Goal: Information Seeking & Learning: Learn about a topic

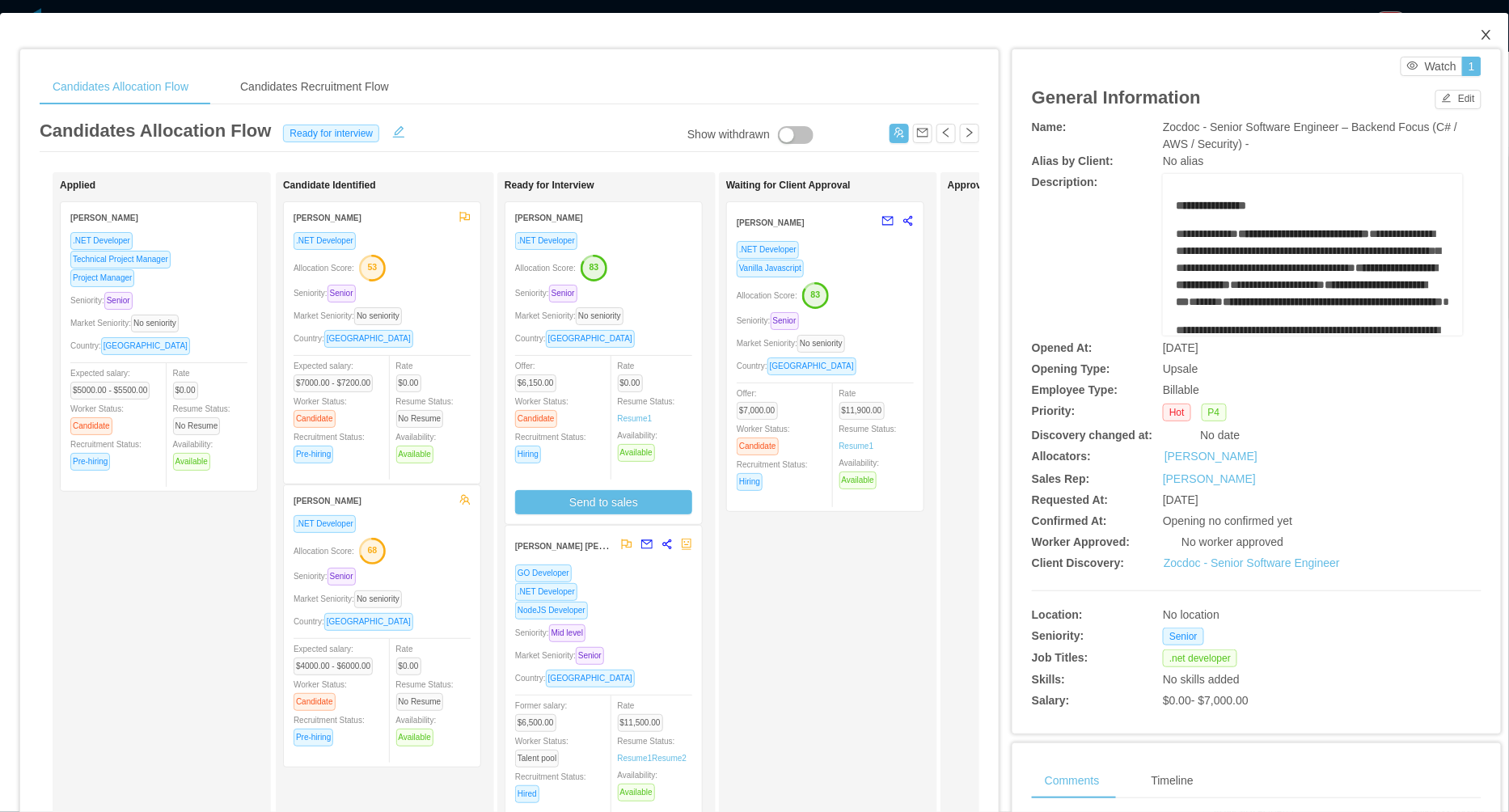
click at [1491, 38] on icon "icon: close" at bounding box center [1486, 34] width 13 height 13
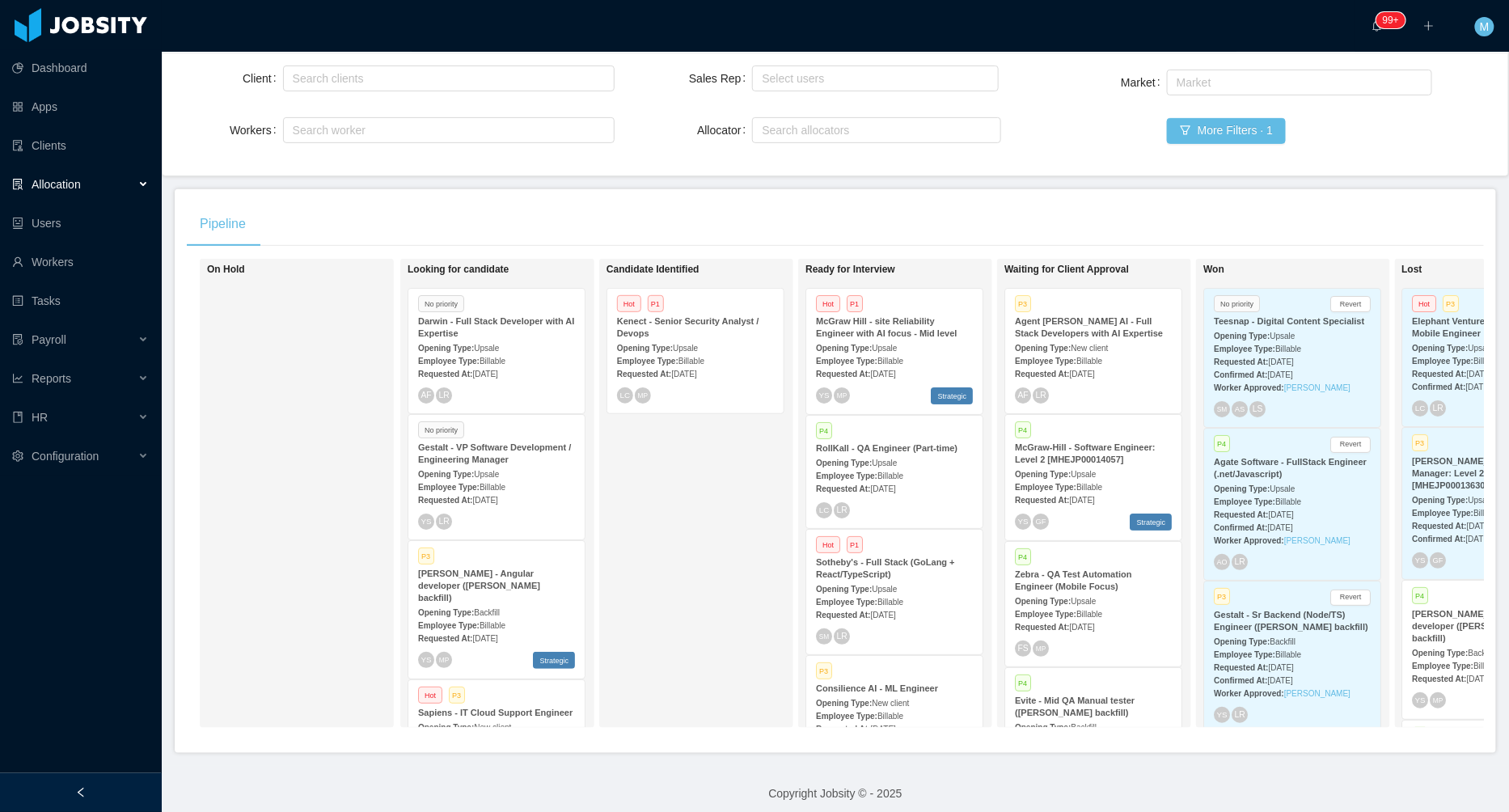
scroll to position [144, 0]
click at [96, 792] on div at bounding box center [81, 792] width 162 height 39
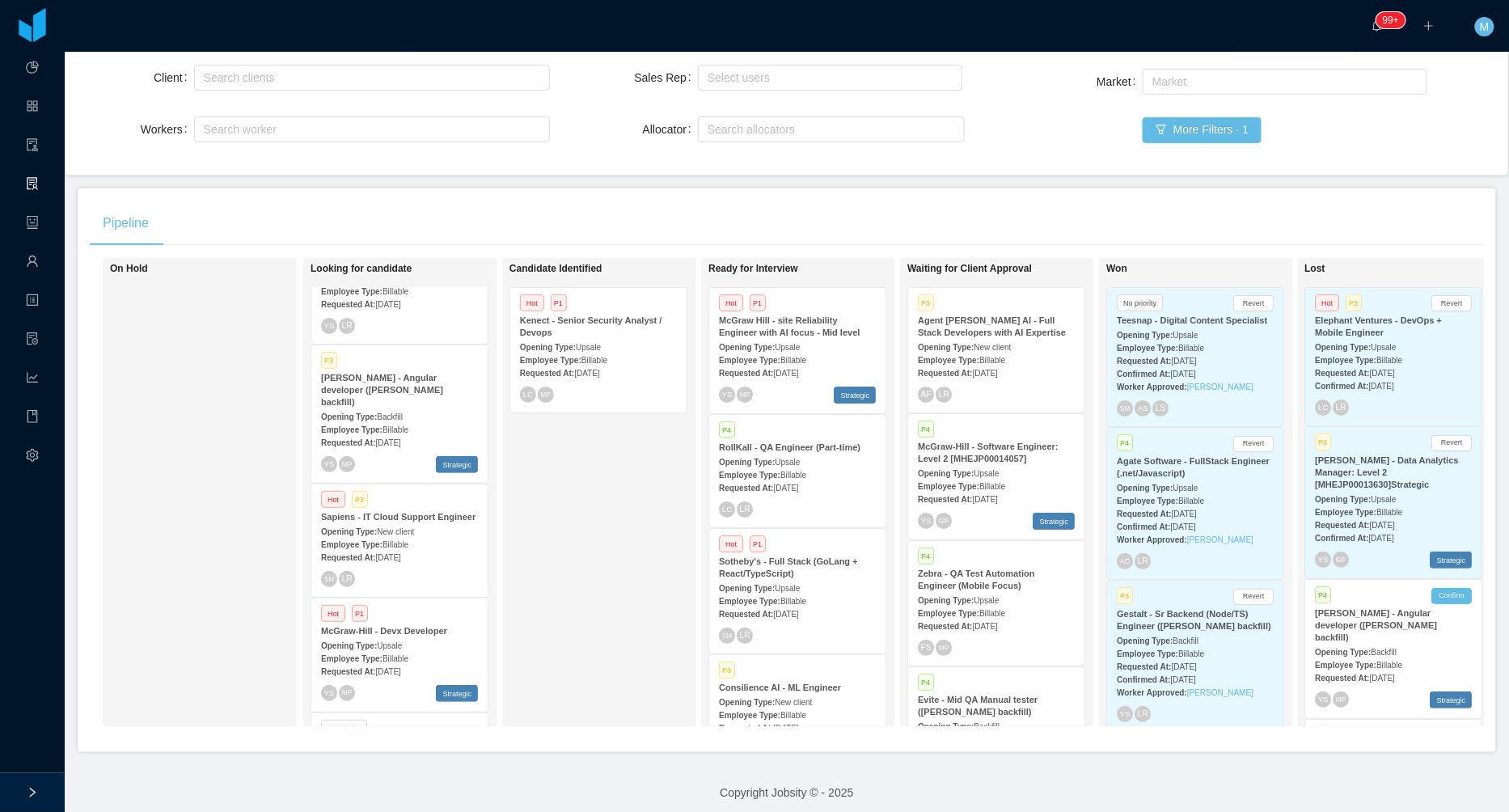
scroll to position [0, 0]
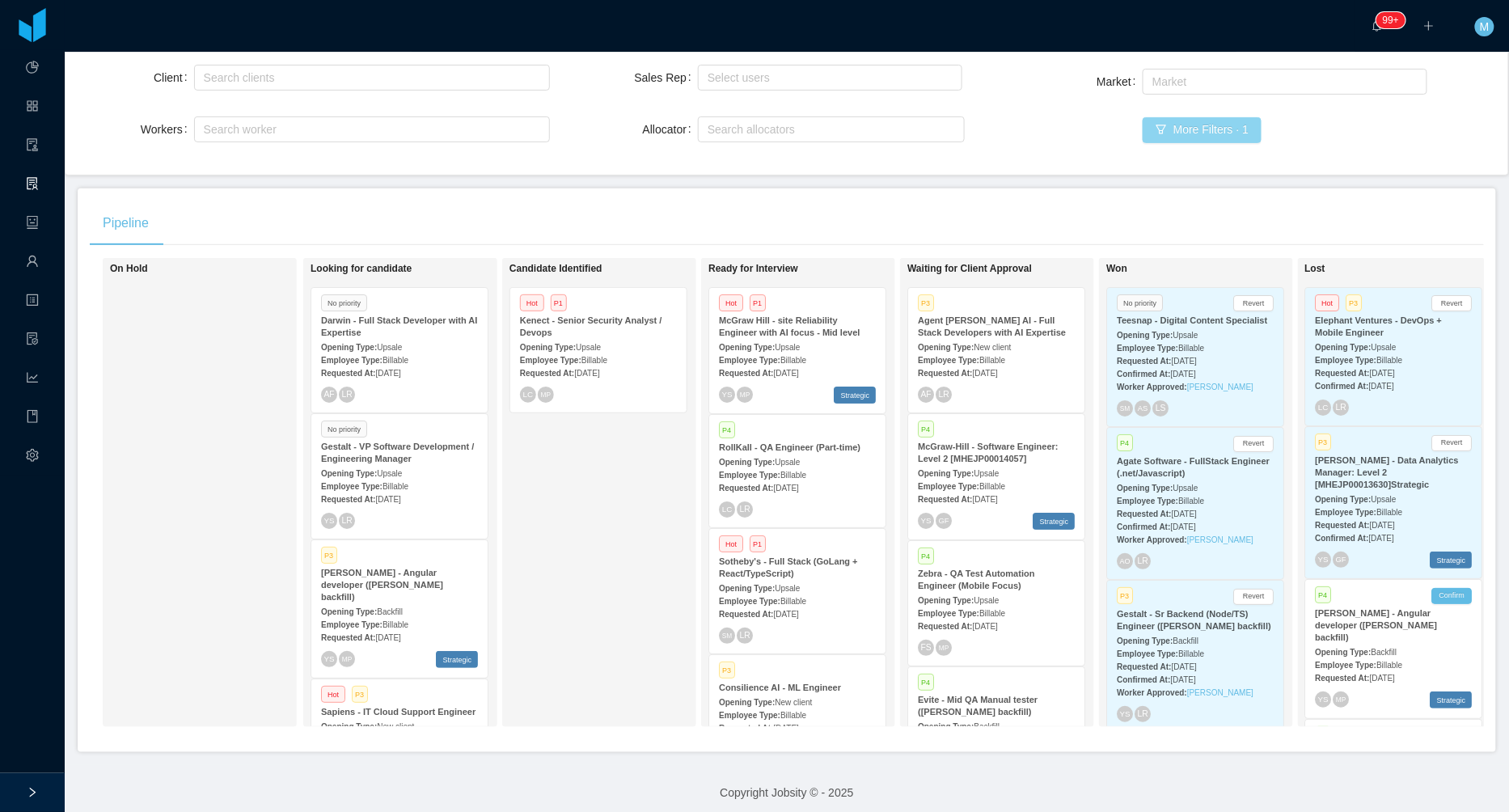
click at [1171, 135] on button "More Filters · 1" at bounding box center [1201, 129] width 119 height 26
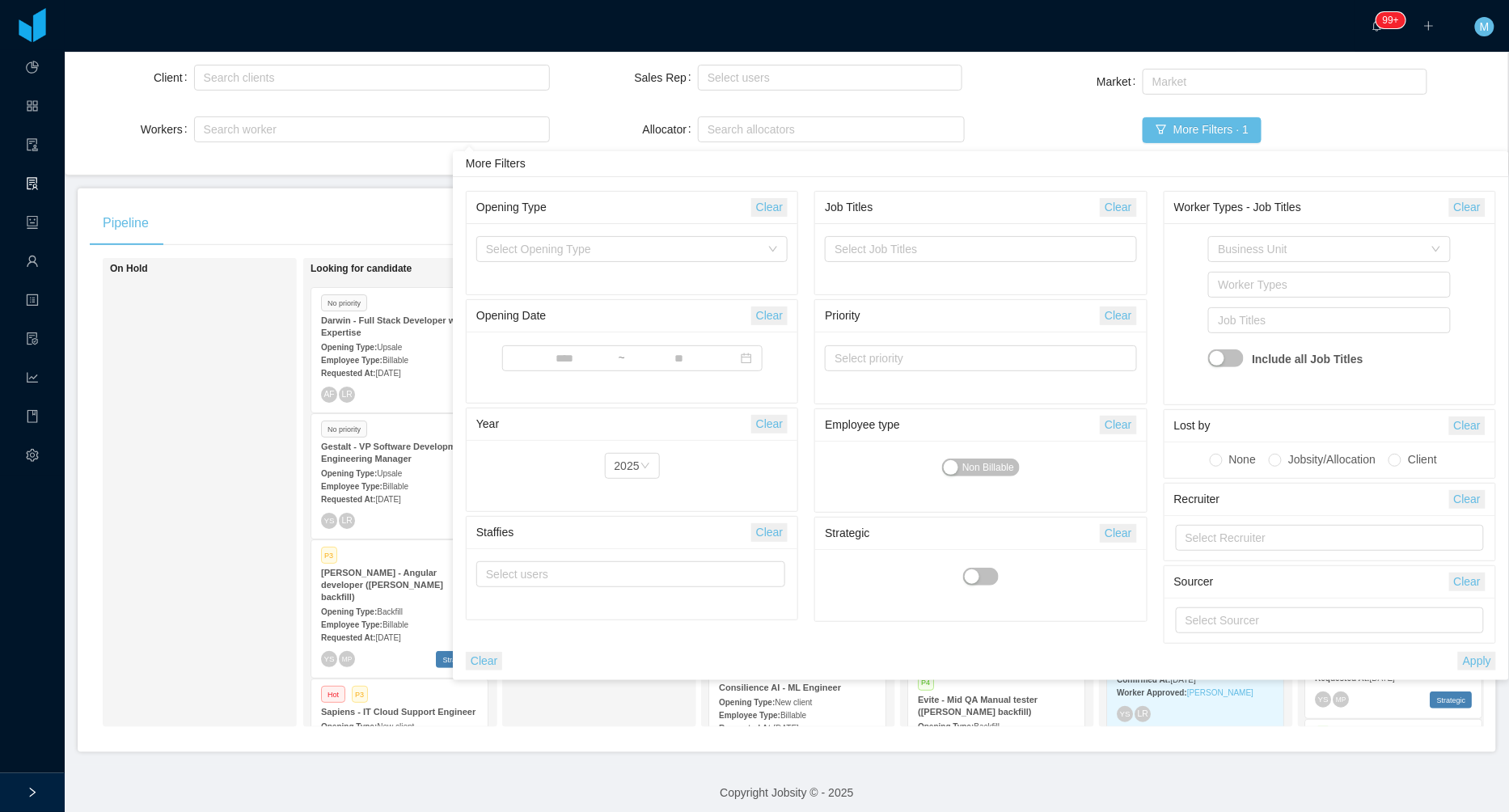
click at [502, 659] on button "Clear" at bounding box center [483, 661] width 36 height 18
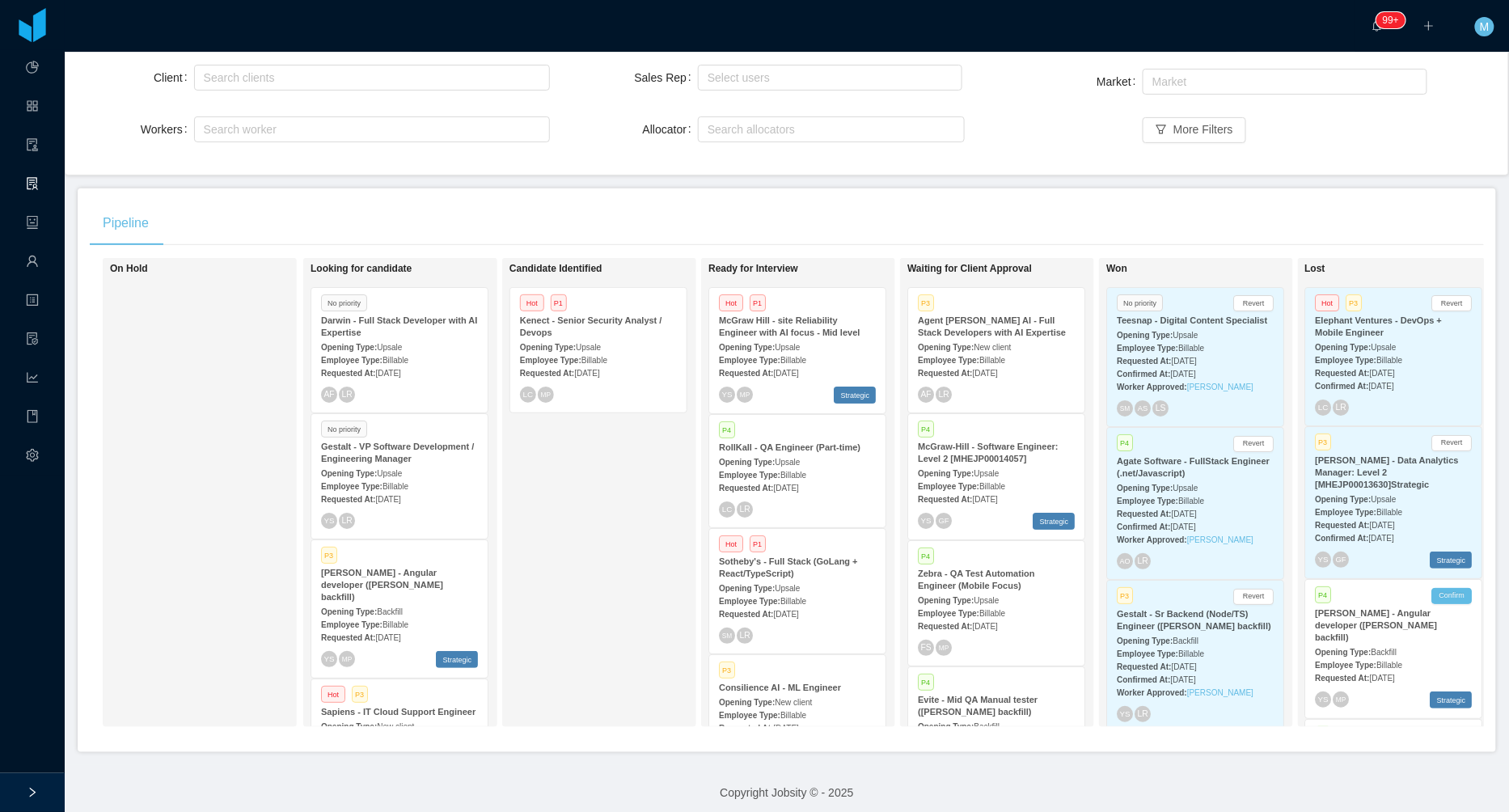
click at [631, 538] on div "Candidate Identified Hot P1 Kenect - Senior Security Analyst / Devops Opening T…" at bounding box center [622, 492] width 226 height 454
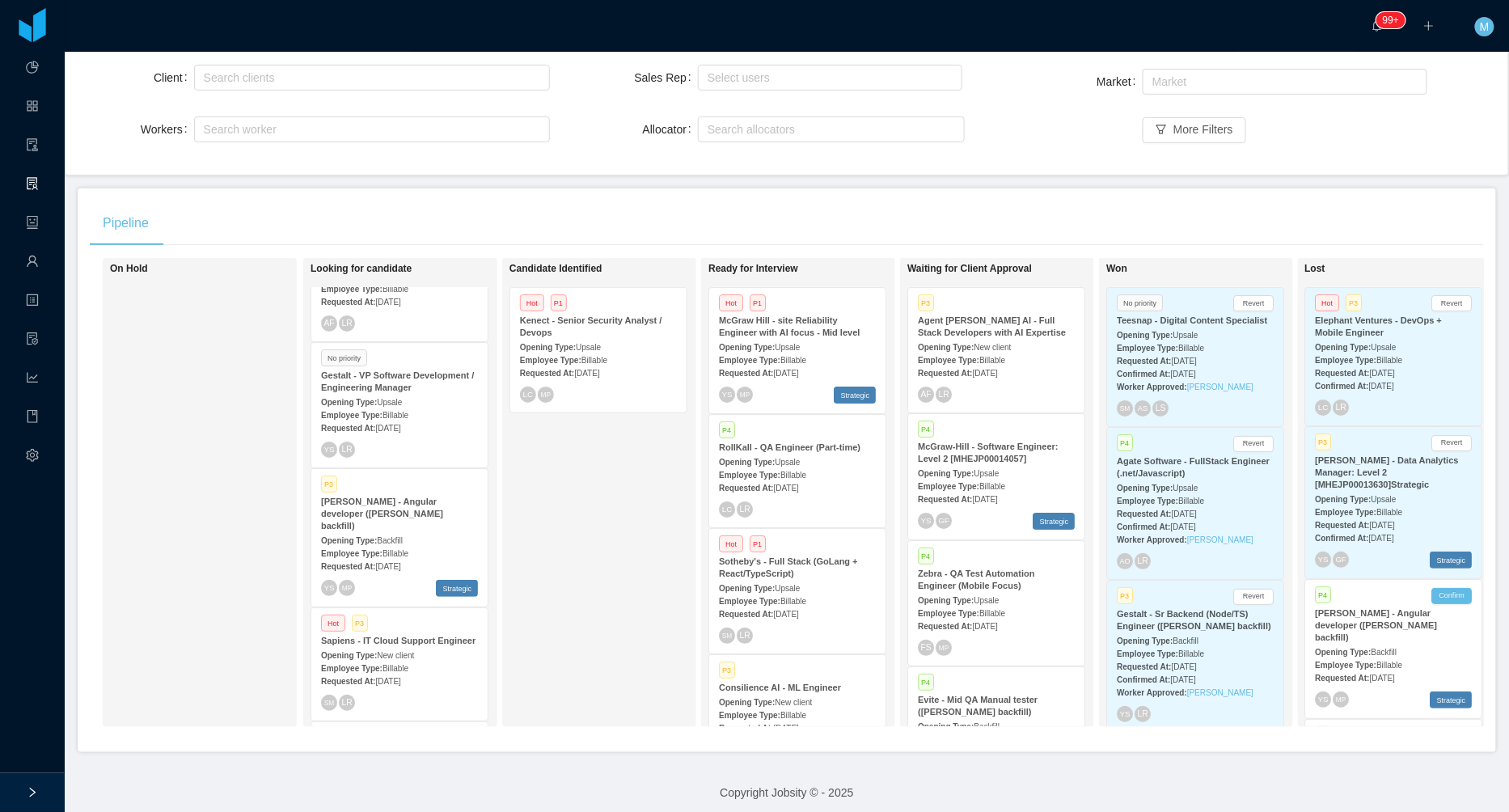
scroll to position [73, 0]
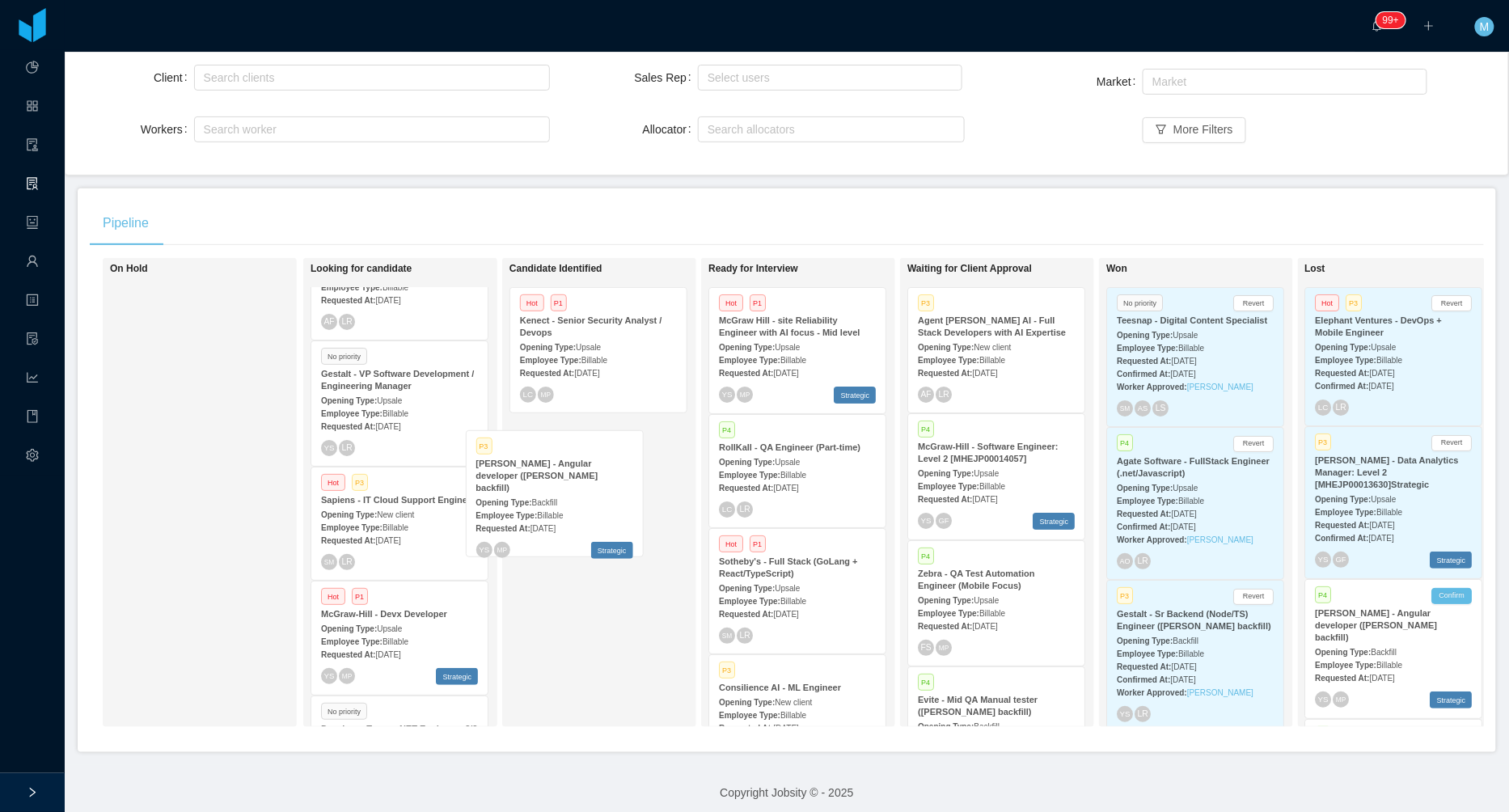
drag, startPoint x: 409, startPoint y: 534, endPoint x: 618, endPoint y: 484, distance: 214.9
click at [618, 486] on div "On Hold Looking for candidate No priority Darwin - Full Stack Developer with AI…" at bounding box center [787, 499] width 1394 height 482
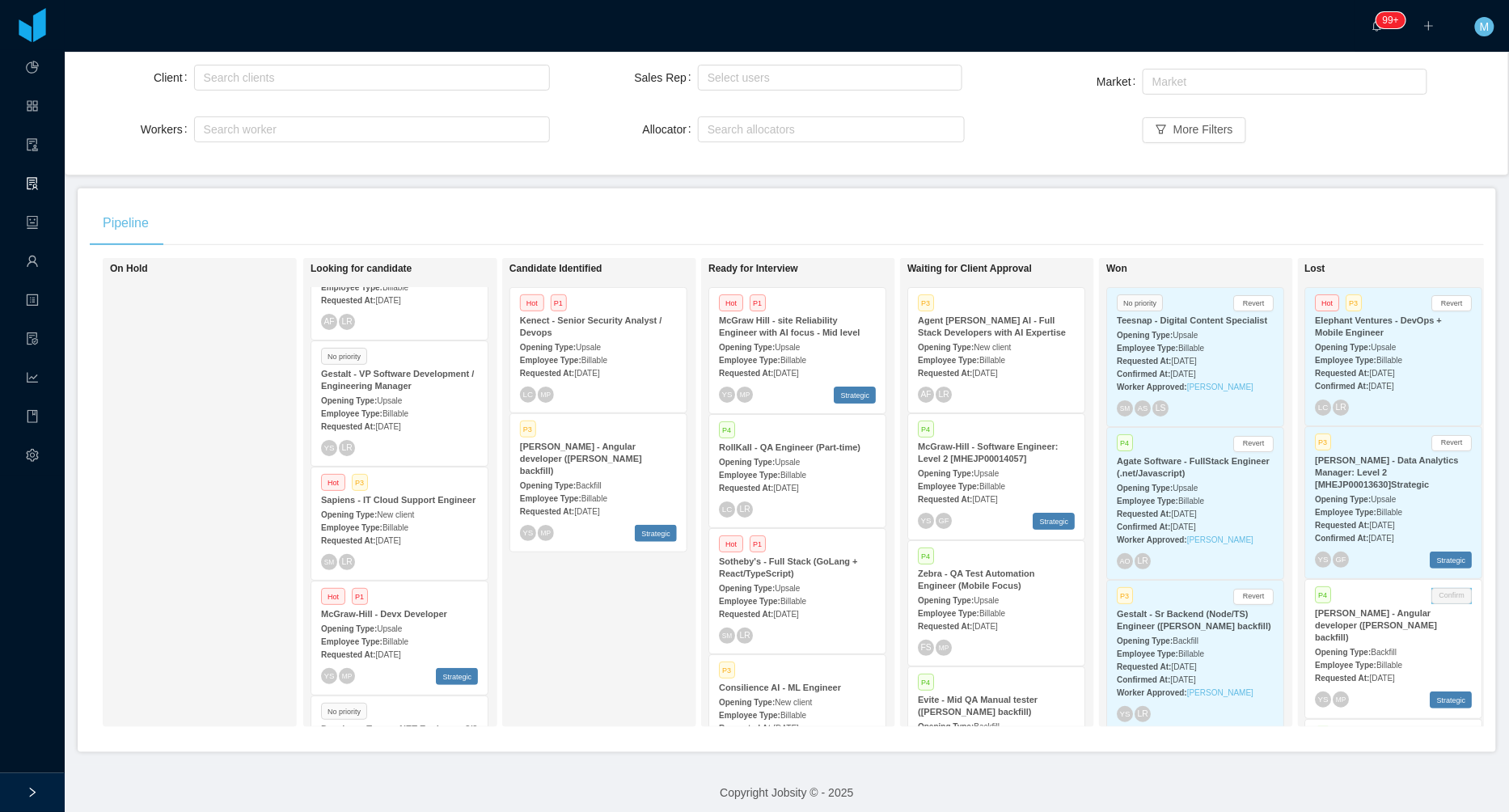
click at [617, 489] on div "Employee Type: Billable" at bounding box center [598, 497] width 157 height 17
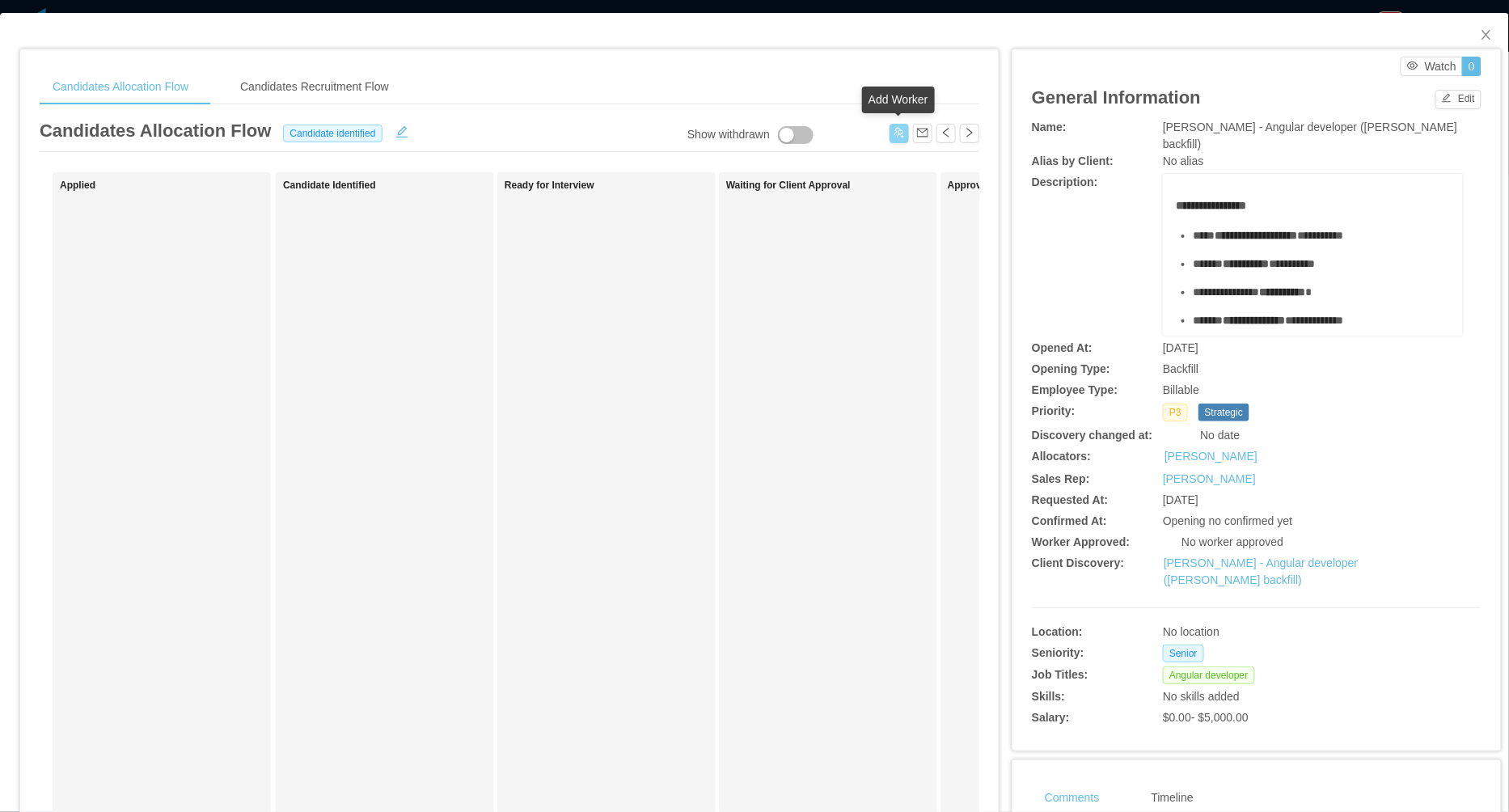
click at [899, 137] on button "button" at bounding box center [899, 134] width 19 height 19
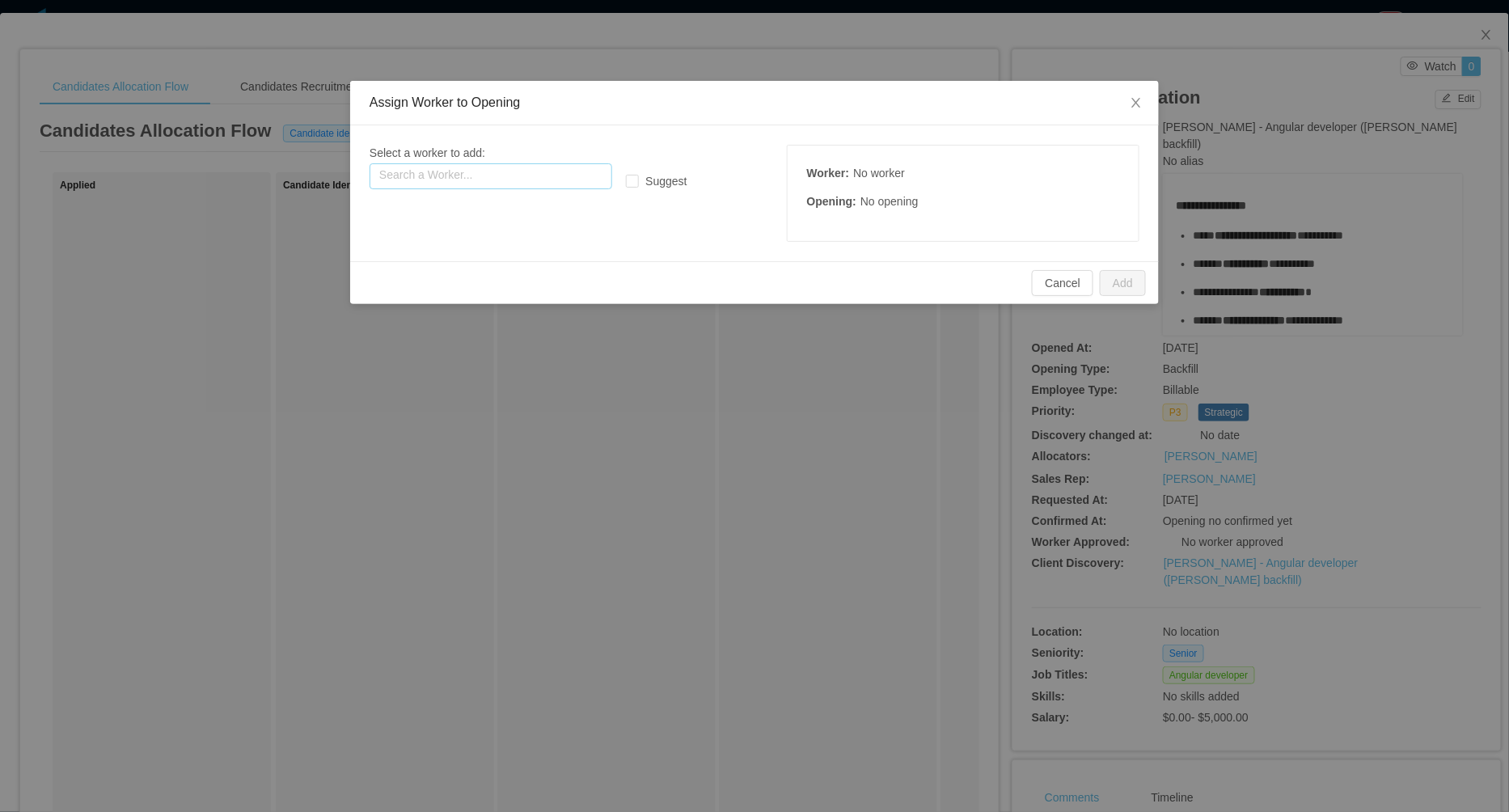
click at [568, 170] on input "text" at bounding box center [491, 176] width 243 height 26
paste input "**********"
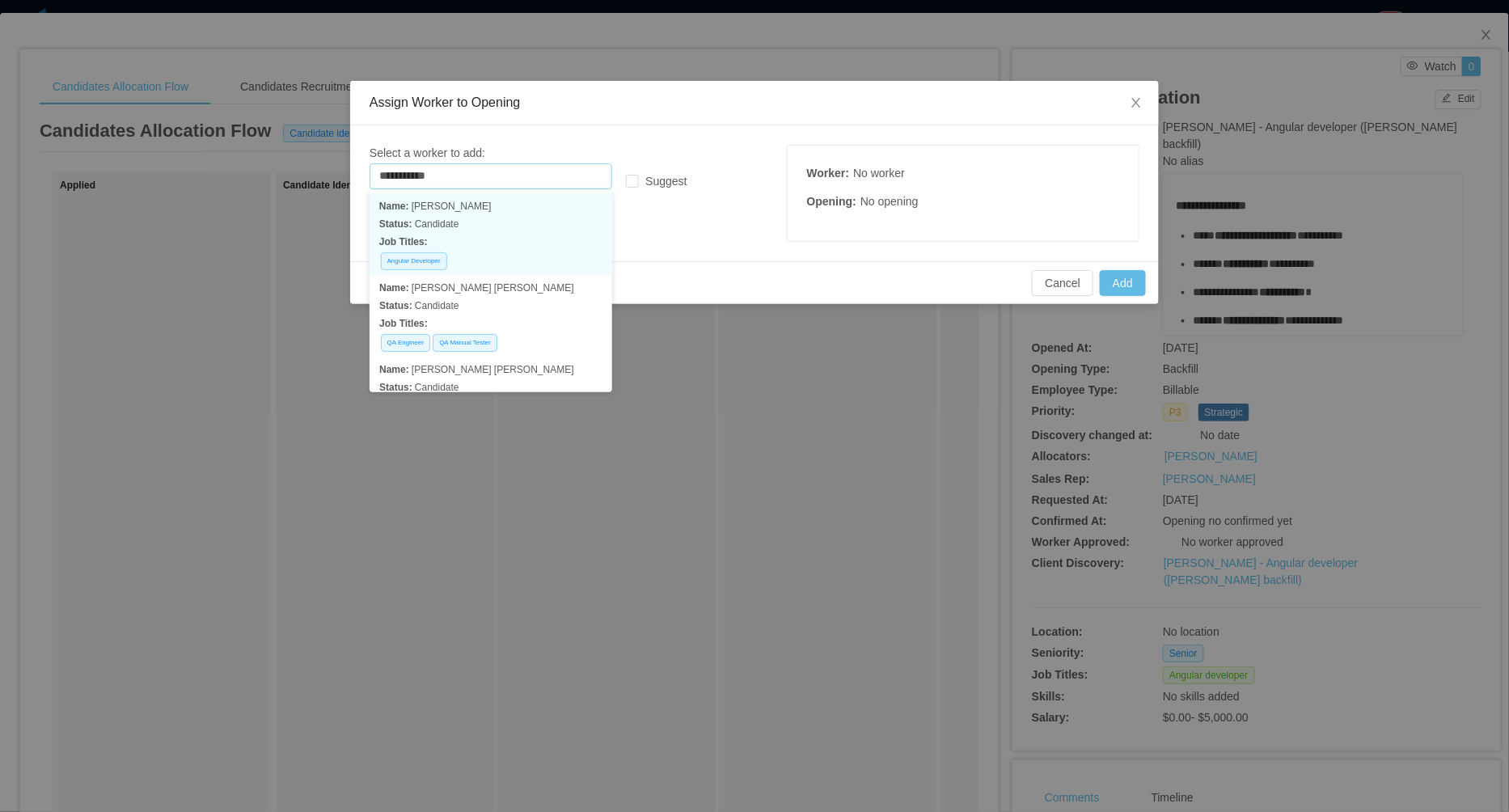
click at [518, 228] on p "Status: Candidate" at bounding box center [491, 223] width 223 height 18
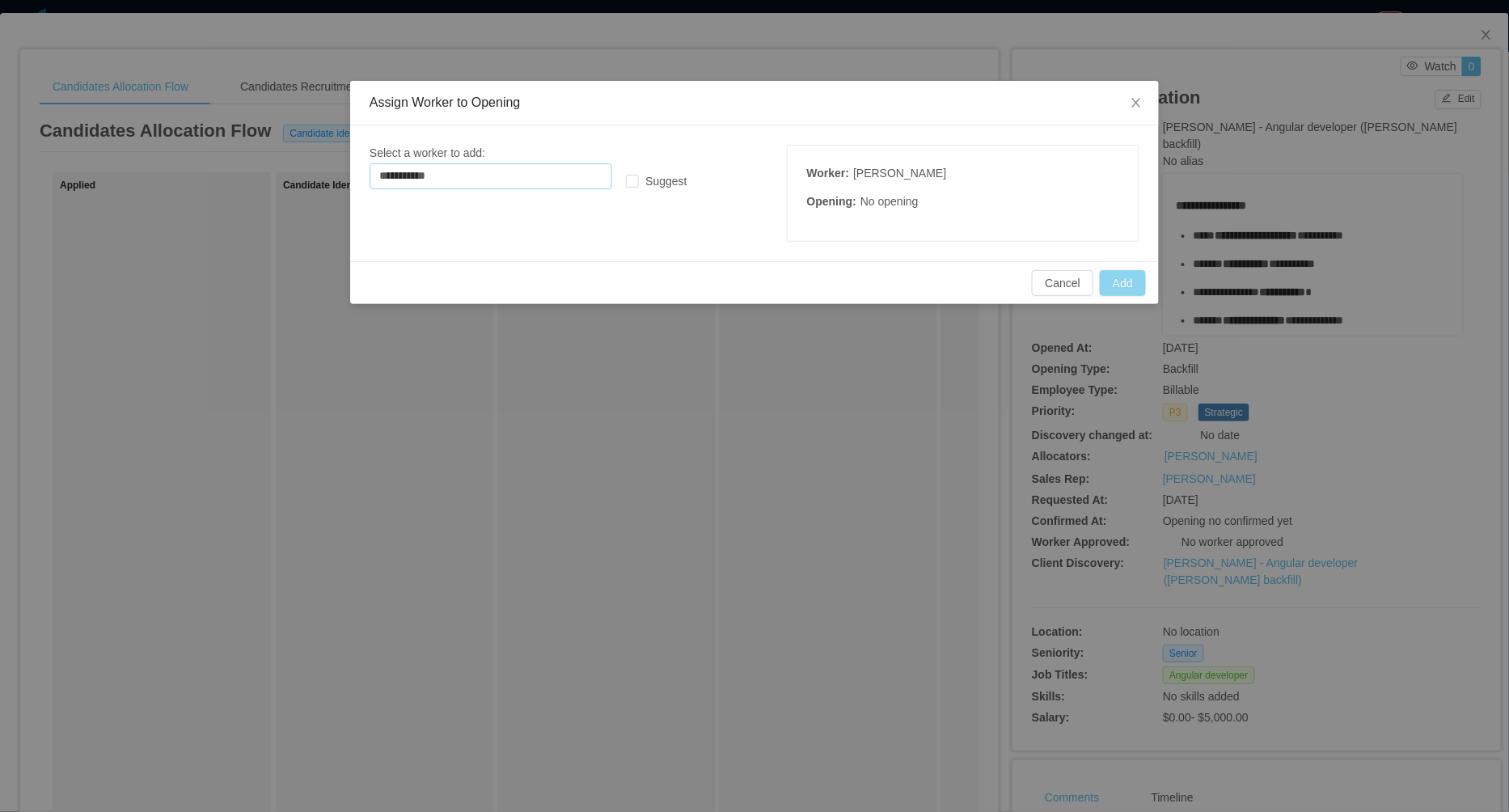
type input "**********"
click at [1126, 286] on button "Add" at bounding box center [1123, 282] width 46 height 26
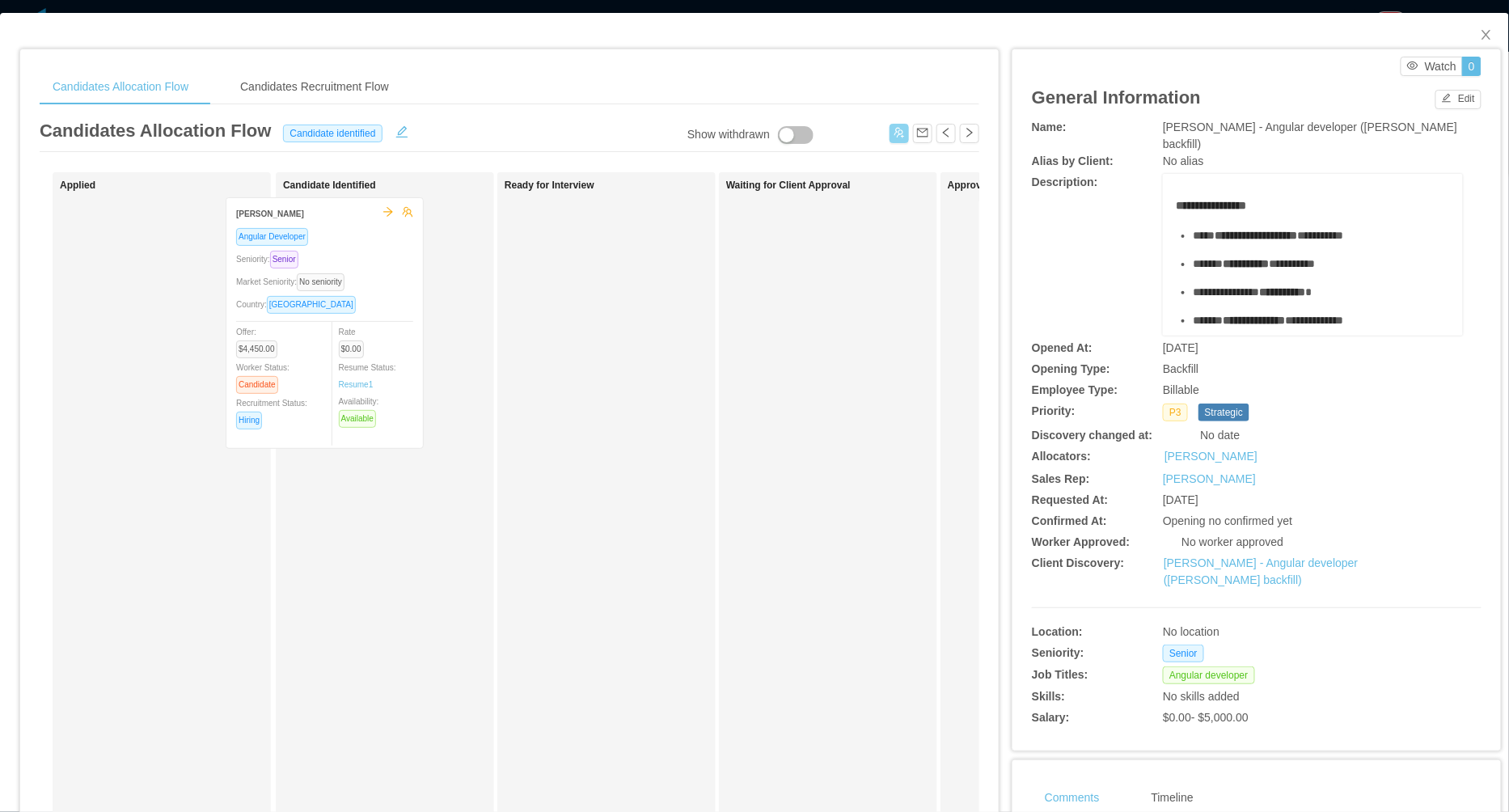
drag, startPoint x: 253, startPoint y: 340, endPoint x: 419, endPoint y: 334, distance: 166.1
click at [419, 334] on div "Applied Victor Hugo Angular Developer Seniority: Senior Market Seniority: No se…" at bounding box center [509, 583] width 940 height 822
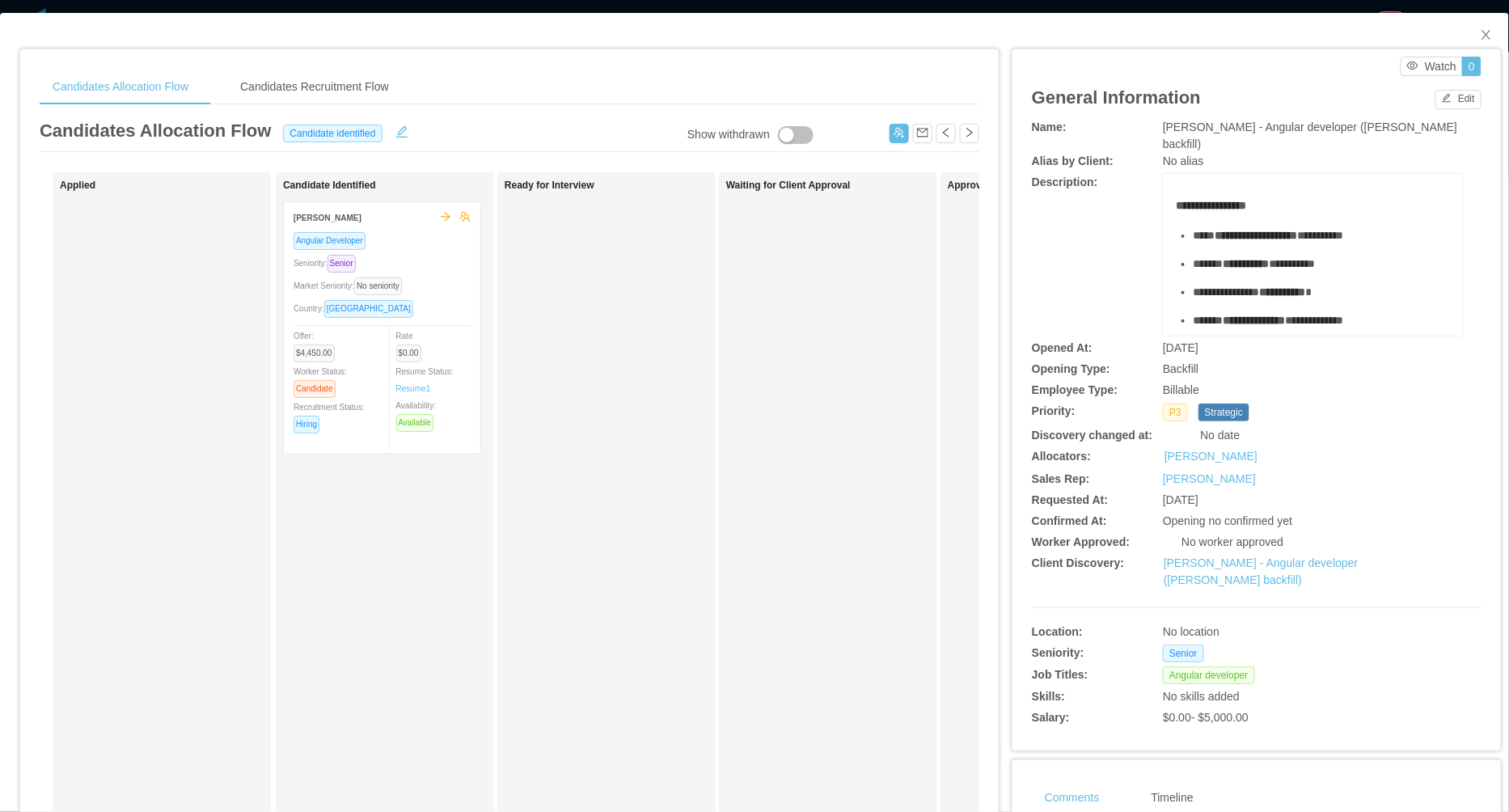
click at [643, 276] on div "Ready for Interview" at bounding box center [617, 576] width 226 height 794
click at [734, 323] on div "Waiting for Client Approval" at bounding box center [839, 576] width 226 height 794
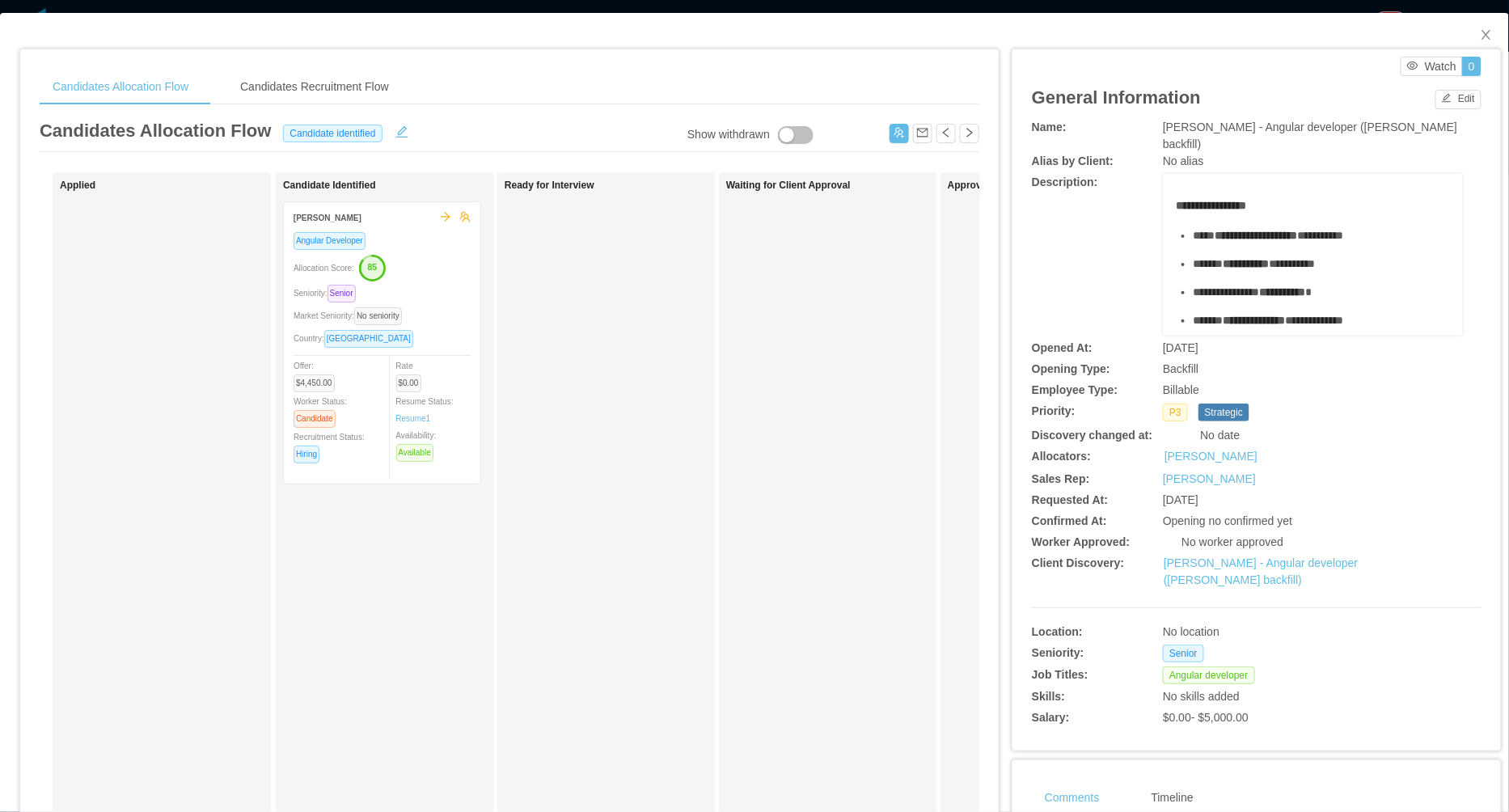
click at [1044, 240] on div "**********" at bounding box center [1256, 255] width 450 height 162
click at [867, 402] on div "Waiting for Client Approval" at bounding box center [839, 576] width 226 height 794
click at [1492, 40] on span "Close" at bounding box center [1485, 35] width 45 height 45
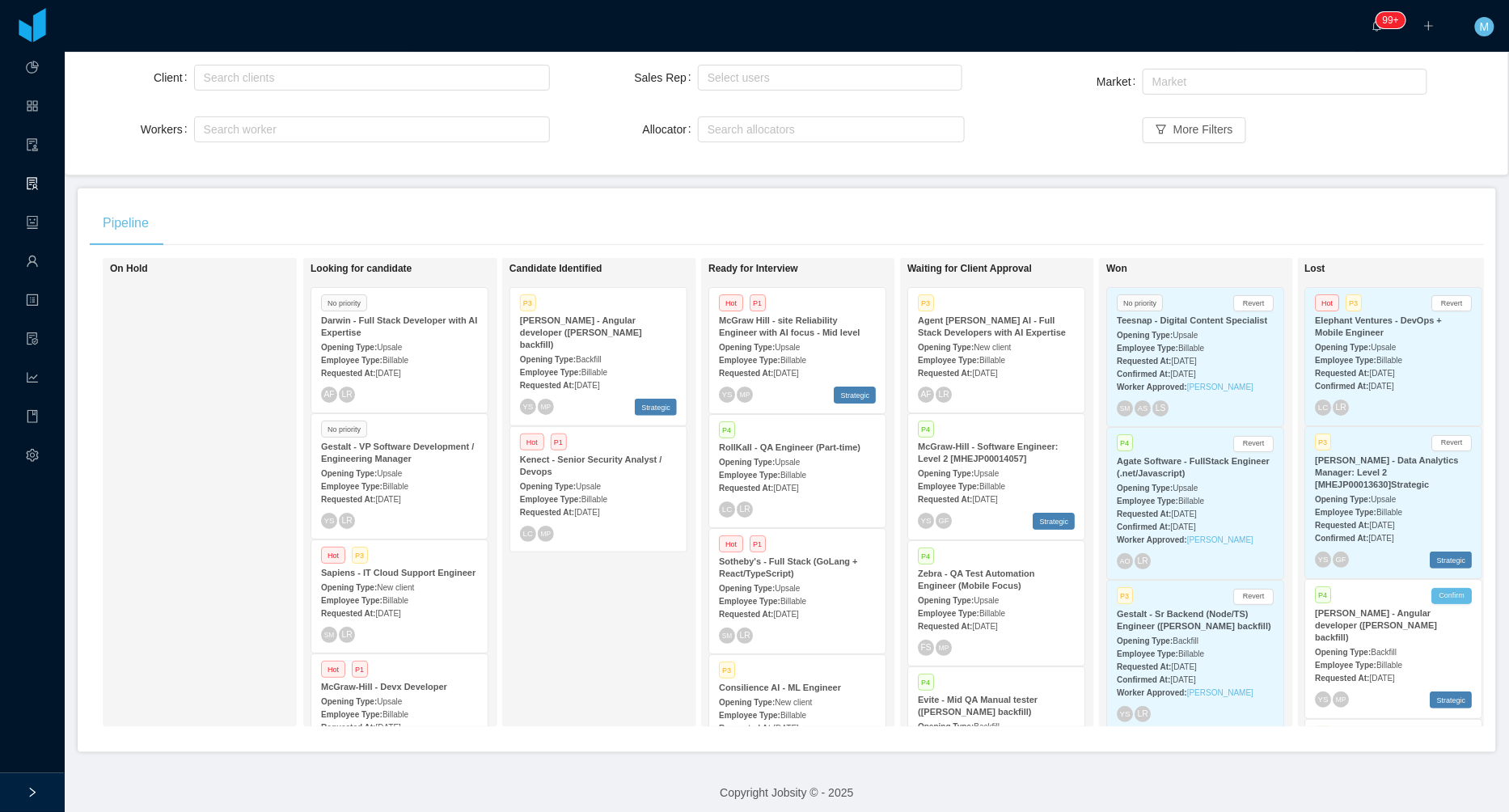
click at [610, 614] on div "Candidate Identified P3 McGraw-Hill - Angular developer (Delcio Polanco backfil…" at bounding box center [622, 492] width 226 height 454
click at [610, 611] on div "Candidate Identified P3 McGraw-Hill - Angular developer (Delcio Polanco backfil…" at bounding box center [622, 492] width 226 height 454
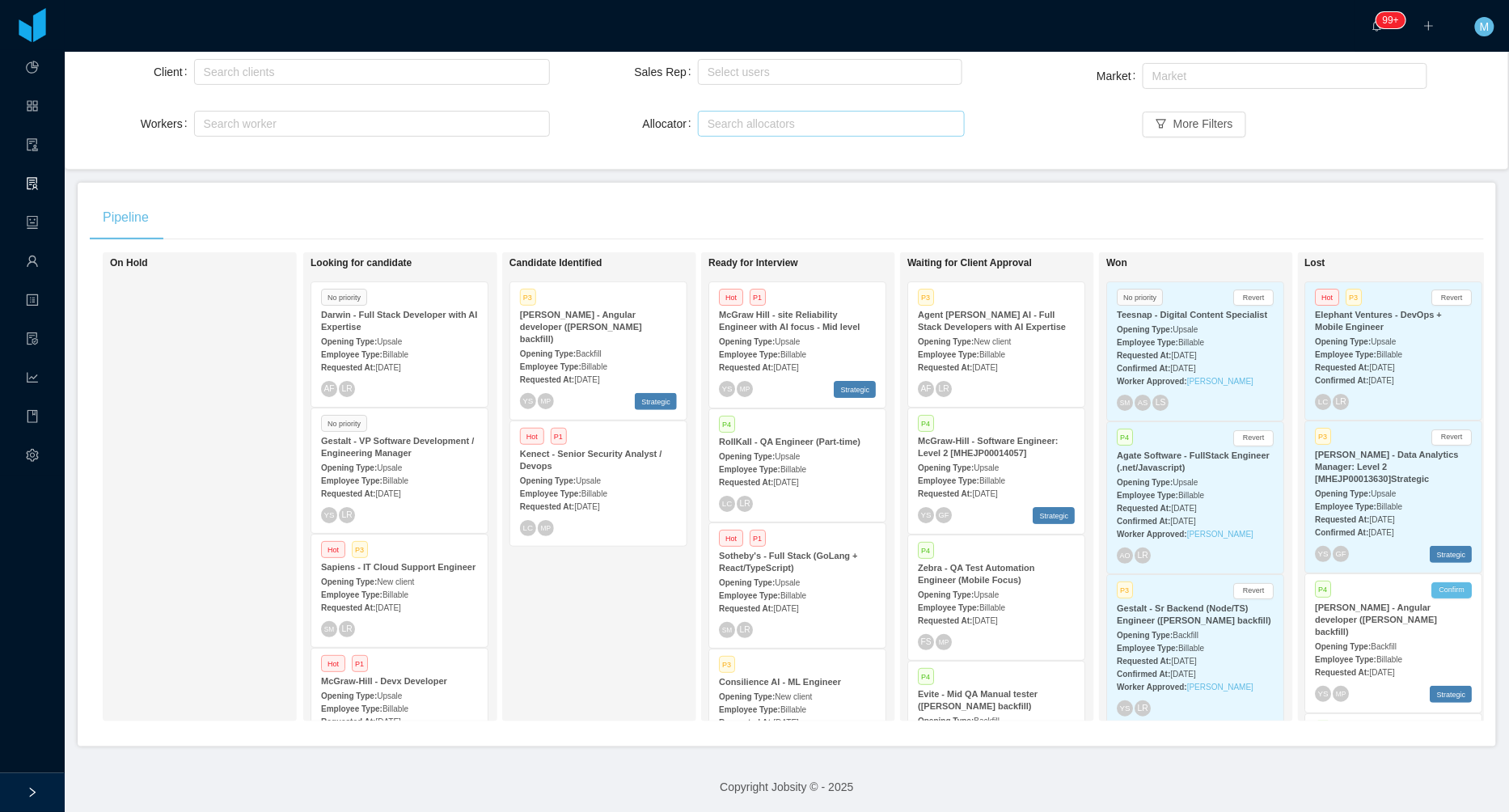
click at [895, 116] on div "Search allocators" at bounding box center [827, 123] width 240 height 16
type input "***"
click at [789, 177] on li "Merwin Ponce" at bounding box center [831, 179] width 267 height 26
click at [574, 174] on main "Home / Openings Flow / Openings Flow Add Comment New Opening Filter Openings to…" at bounding box center [787, 282] width 1444 height 760
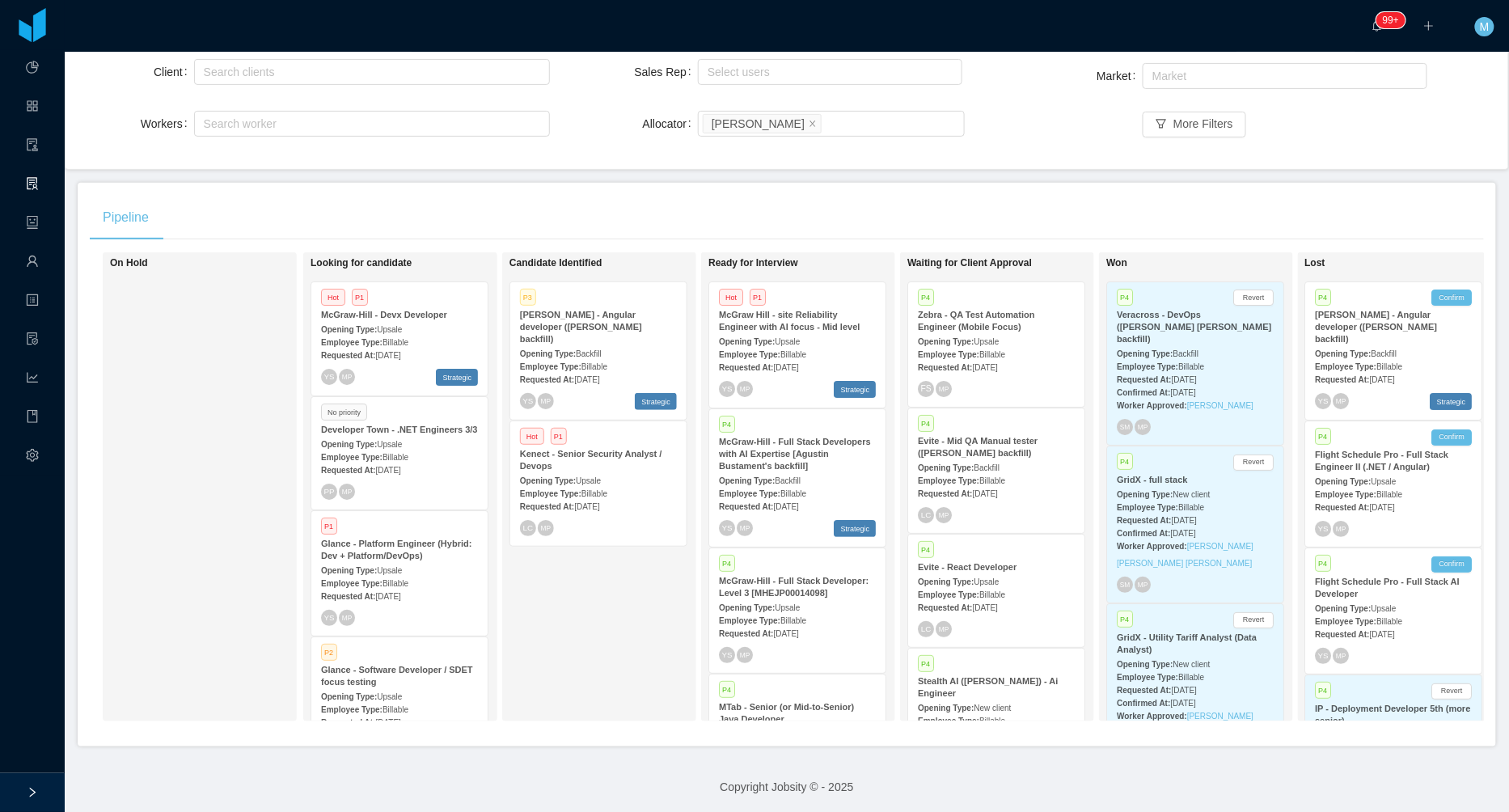
click at [596, 614] on div "Candidate Identified P3 McGraw-Hill - Angular developer (Delcio Polanco backfil…" at bounding box center [622, 486] width 226 height 454
click at [577, 623] on div "Candidate Identified P3 McGraw-Hill - Angular developer (Delcio Polanco backfil…" at bounding box center [622, 486] width 226 height 454
click at [384, 560] on strong "Glance - Platform Engineer (Hybrid: Dev + Platform/DevOps)" at bounding box center [396, 549] width 150 height 22
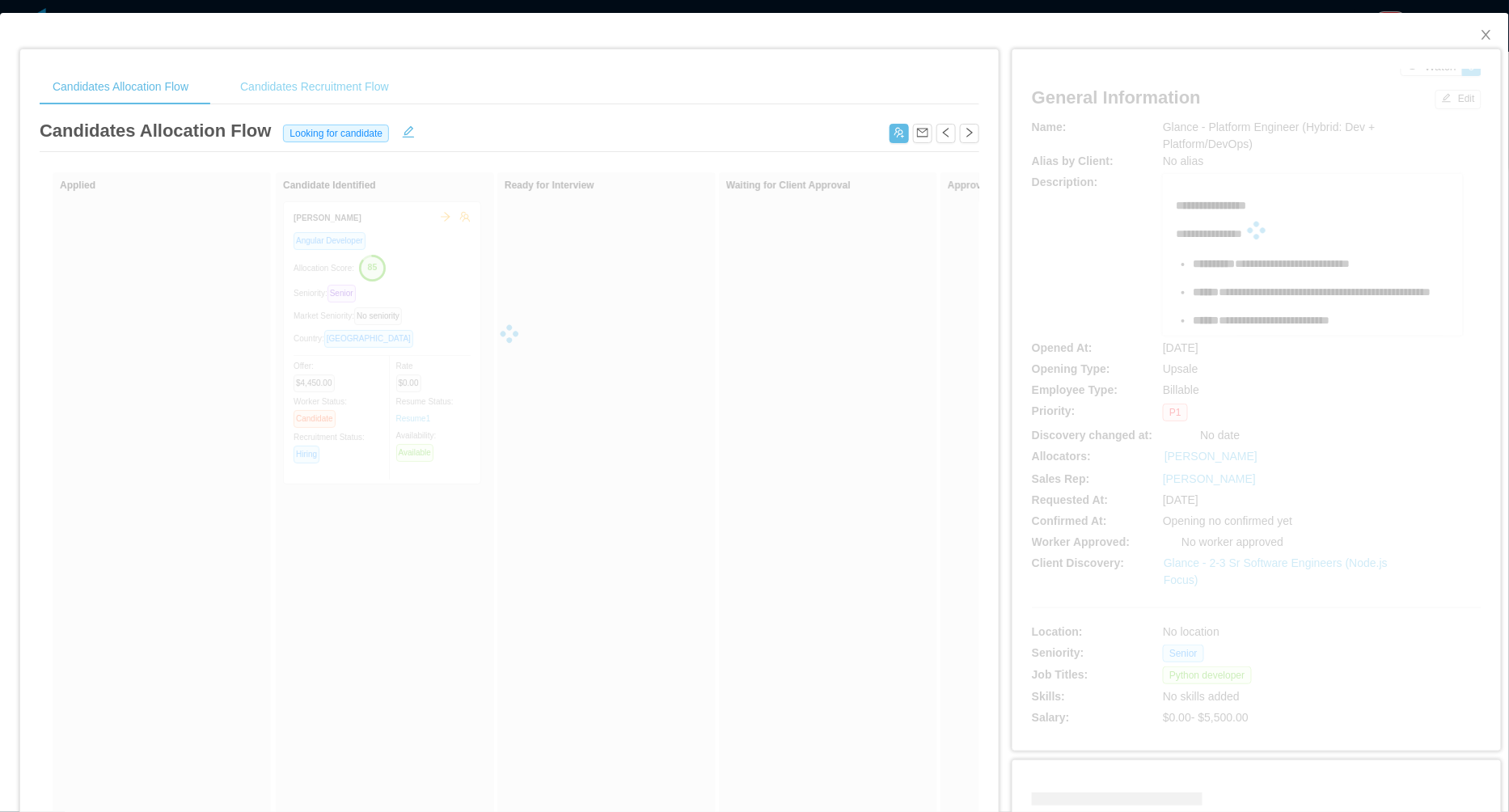
click at [384, 89] on div "Candidates Recruitment Flow" at bounding box center [314, 86] width 174 height 36
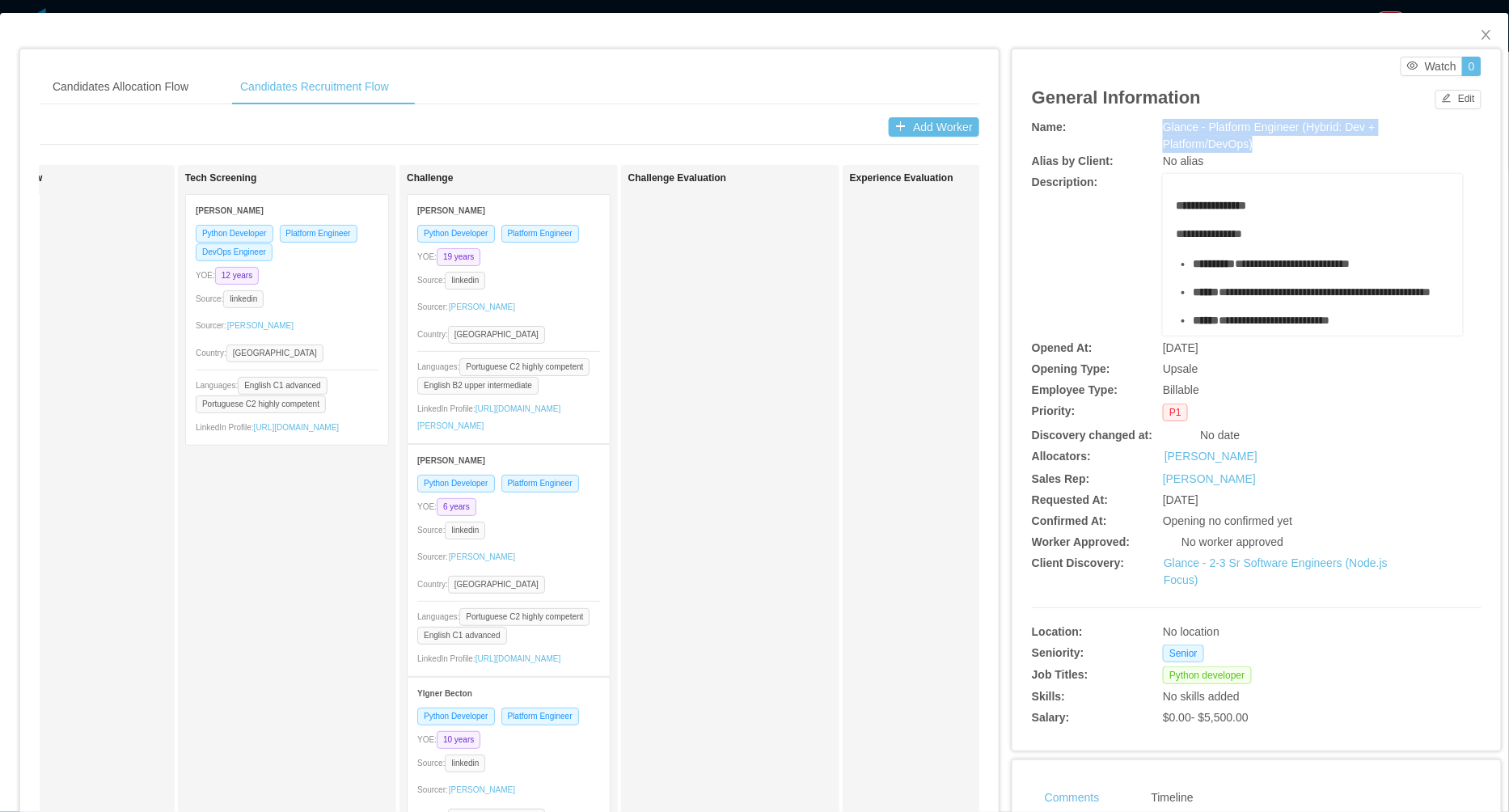
drag, startPoint x: 1154, startPoint y: 123, endPoint x: 1264, endPoint y: 143, distance: 111.8
click at [1265, 143] on div "Name: Glance - Platform Engineer (Hybrid: Dev + Platform/DevOps)" at bounding box center [1256, 135] width 450 height 34
copy div "Glance - Platform Engineer (Hybrid: Dev + Platform/DevOps)"
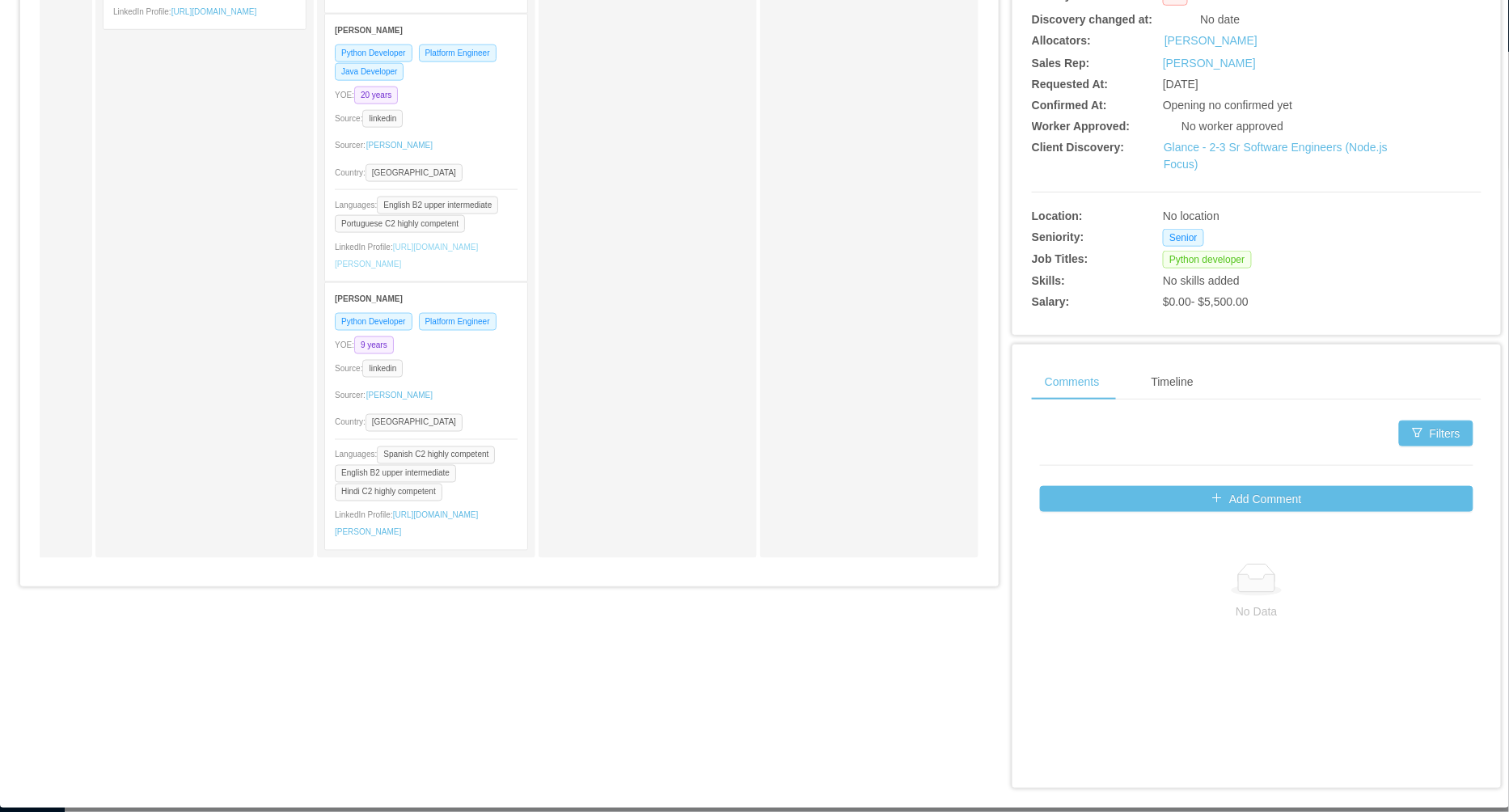
scroll to position [429, 0]
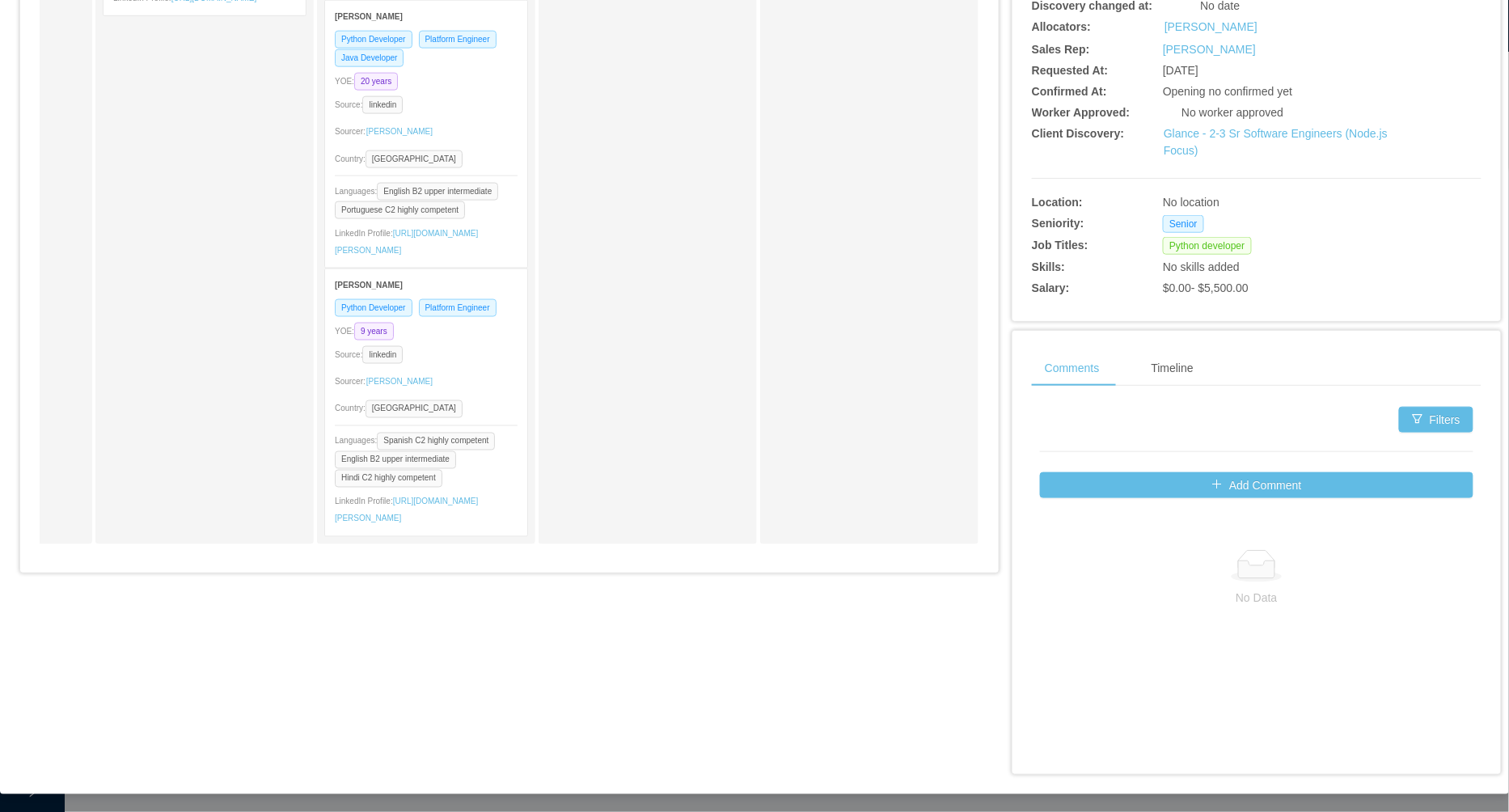
click at [575, 328] on div "Challenge Evaluation" at bounding box center [648, 140] width 204 height 794
click at [481, 369] on div "Sourcer: Miguel Rodrigues" at bounding box center [426, 381] width 183 height 26
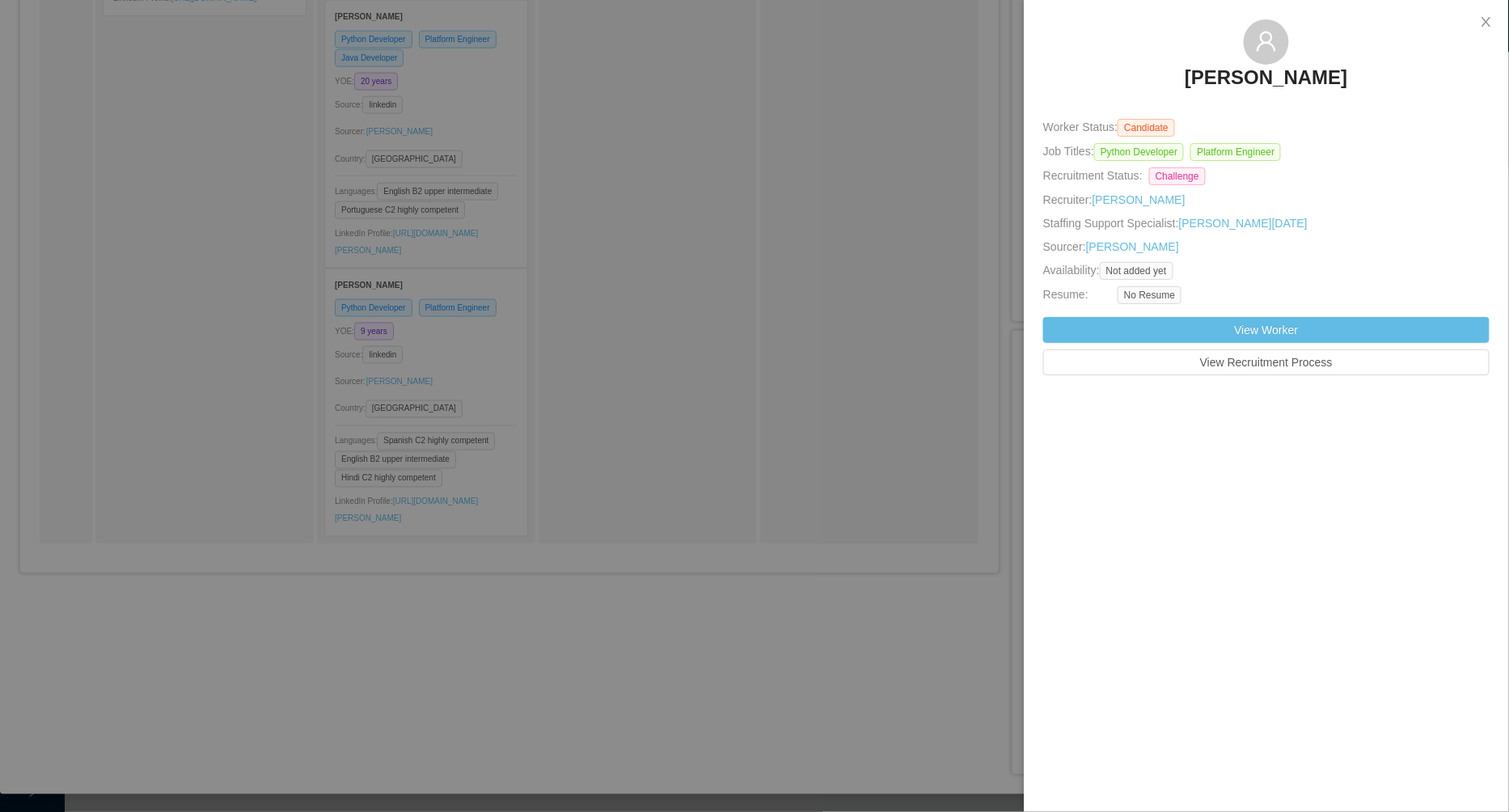
click at [699, 445] on div at bounding box center [754, 406] width 1509 height 812
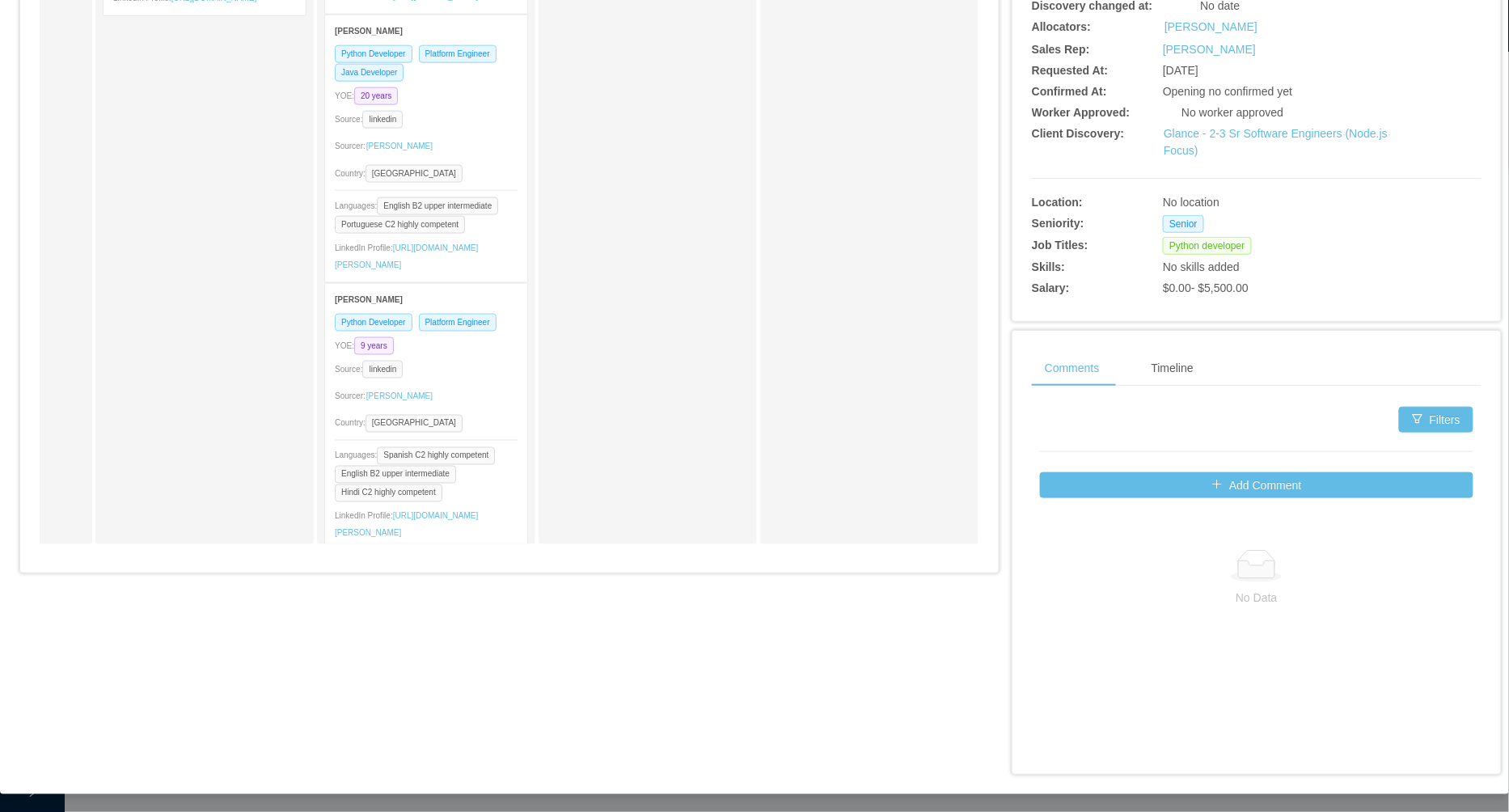
scroll to position [441, 0]
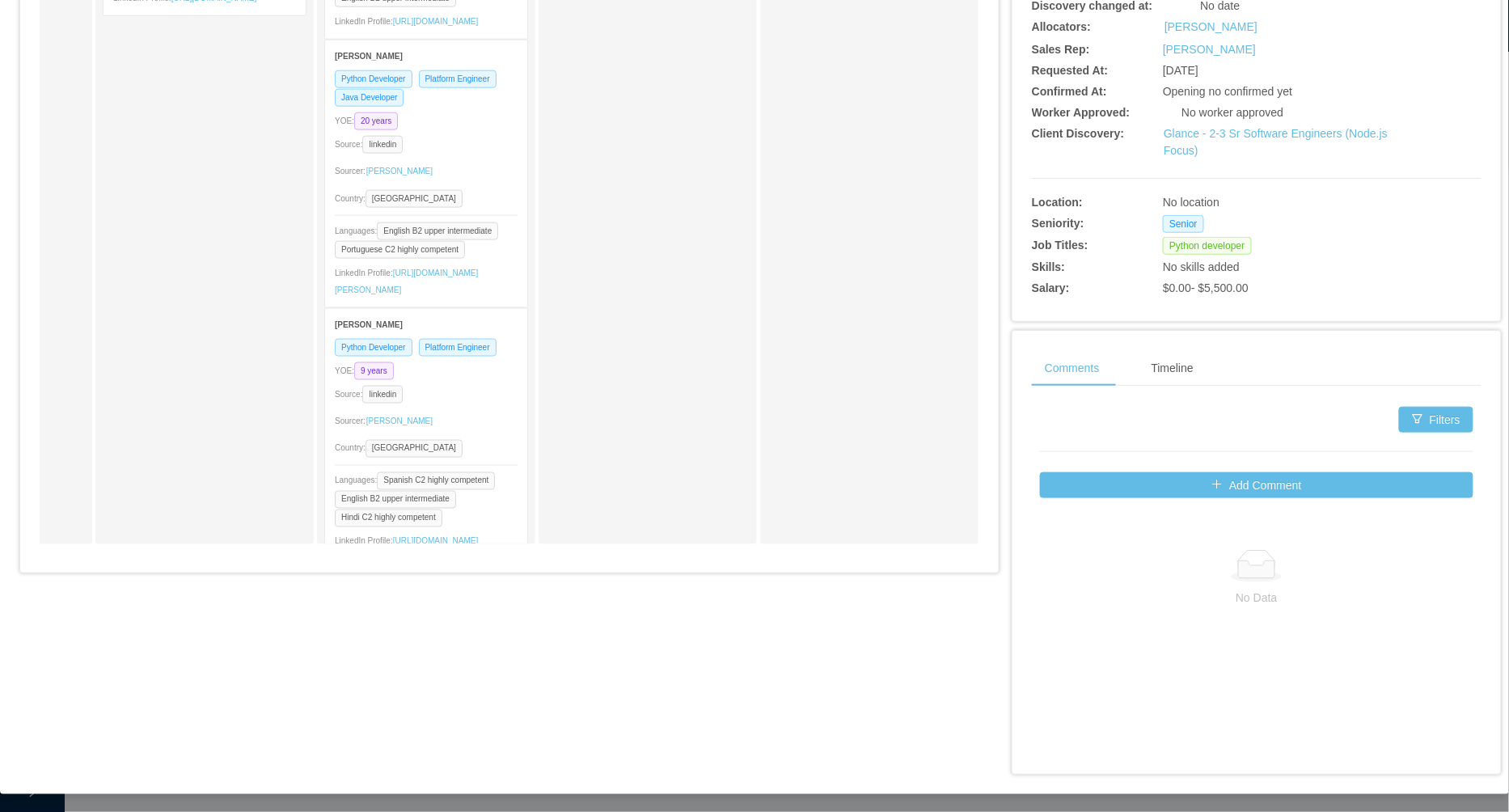
click at [486, 264] on div "Python Developer Platform Engineer Java Developer YOE: 20 years Source: linkedi…" at bounding box center [426, 188] width 202 height 238
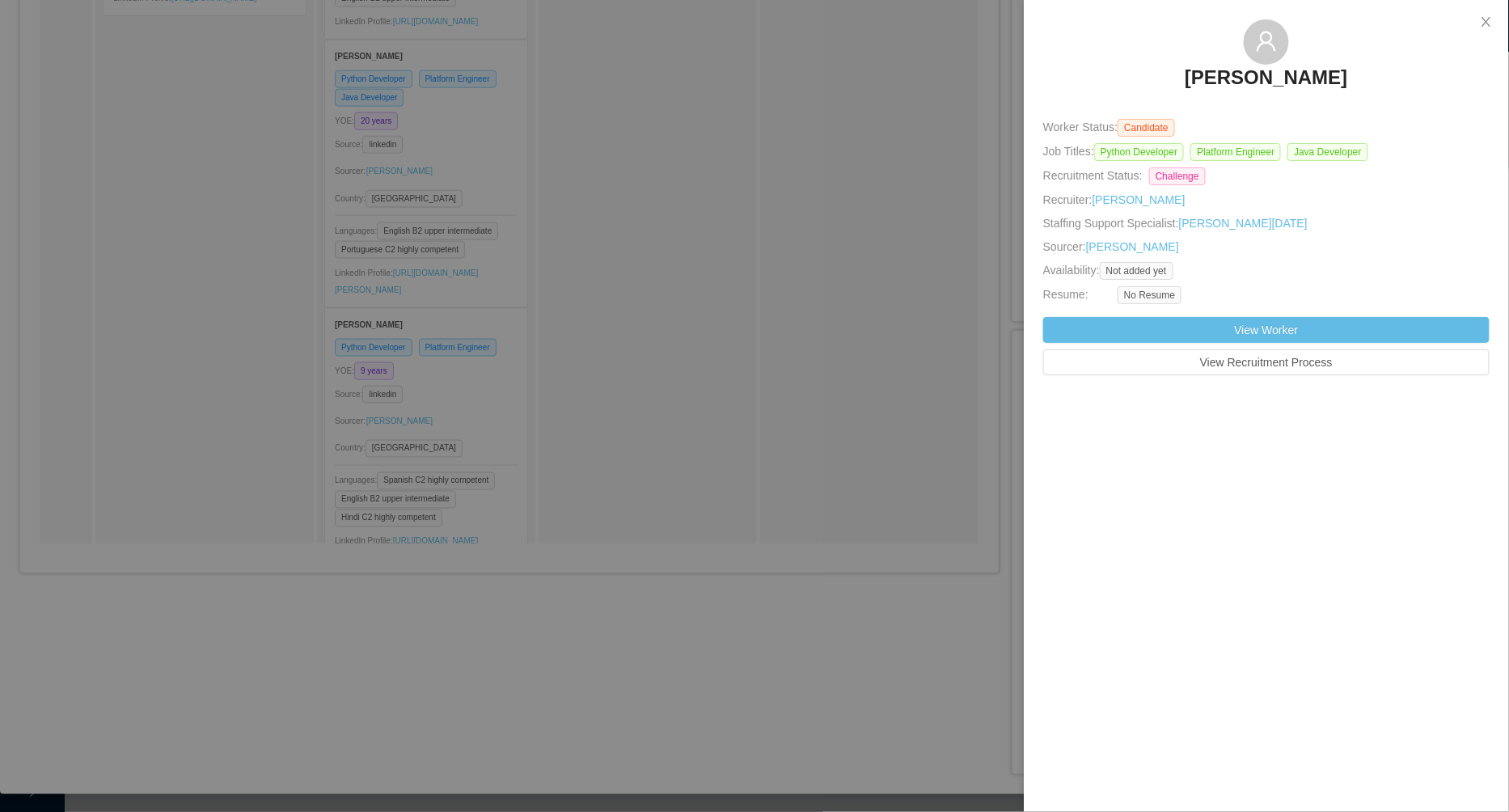
click at [721, 242] on div at bounding box center [754, 406] width 1509 height 812
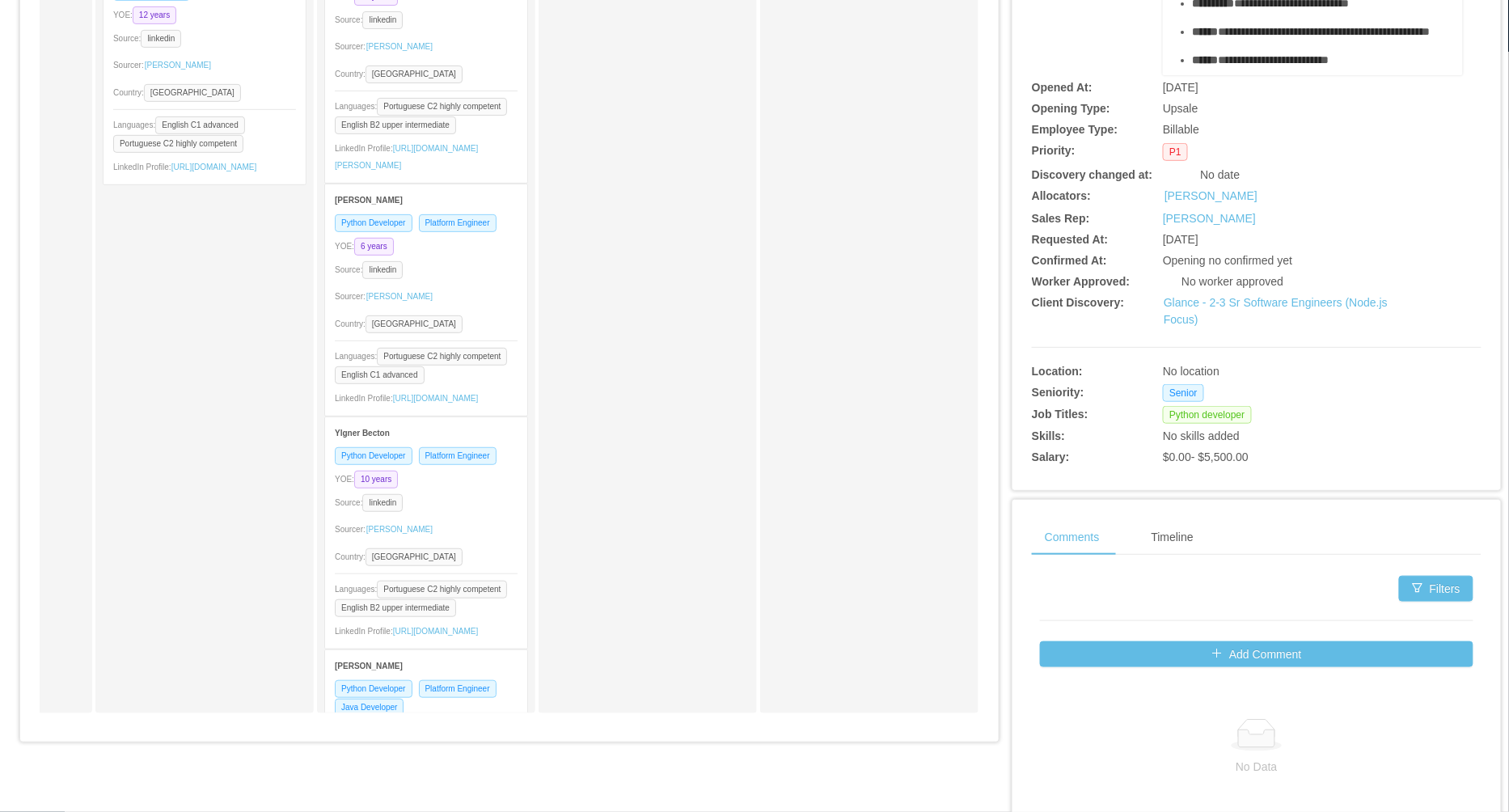
scroll to position [152, 0]
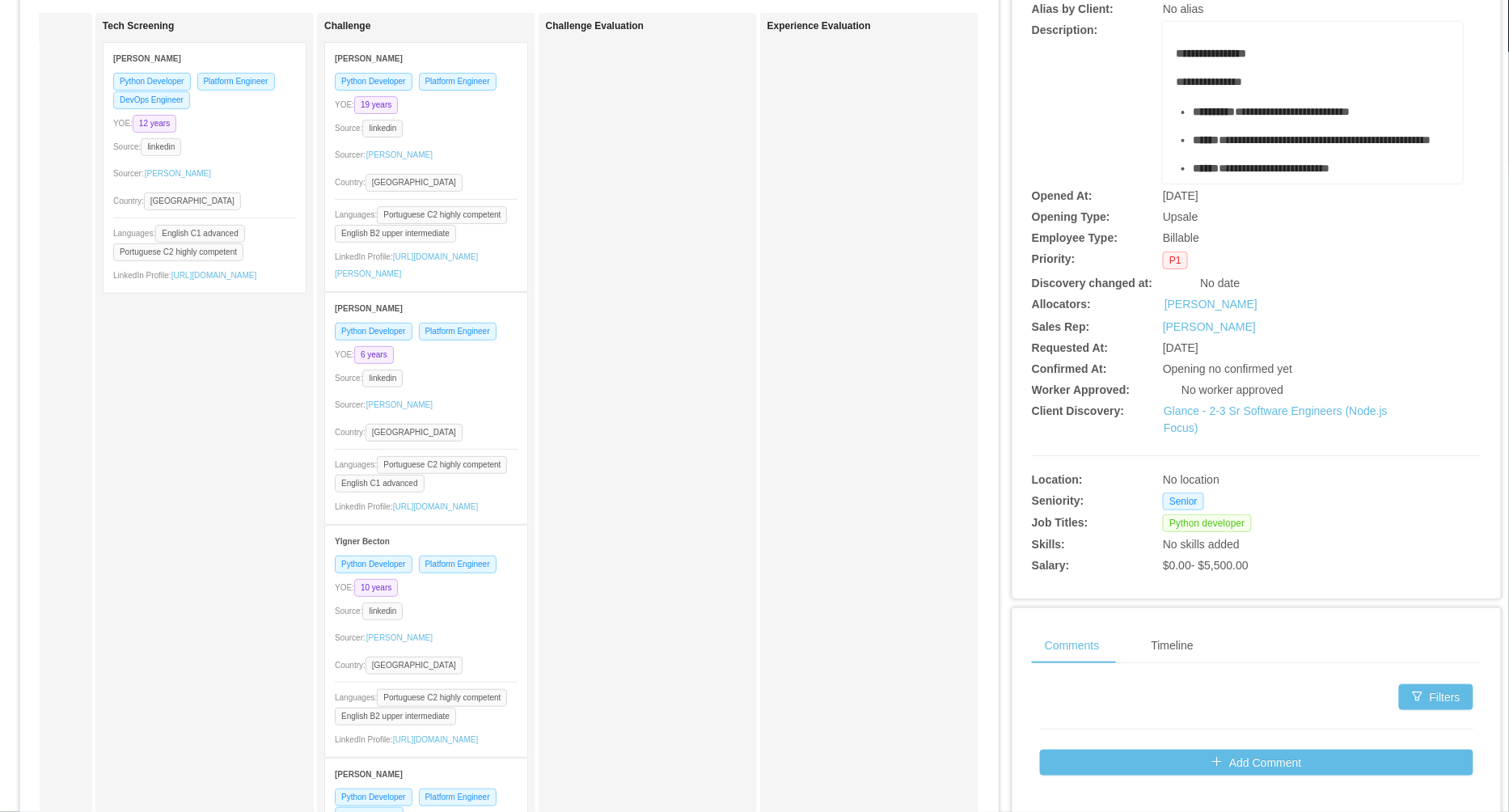
click at [482, 418] on div "Sourcer: Miguel Rodrigues" at bounding box center [426, 405] width 183 height 26
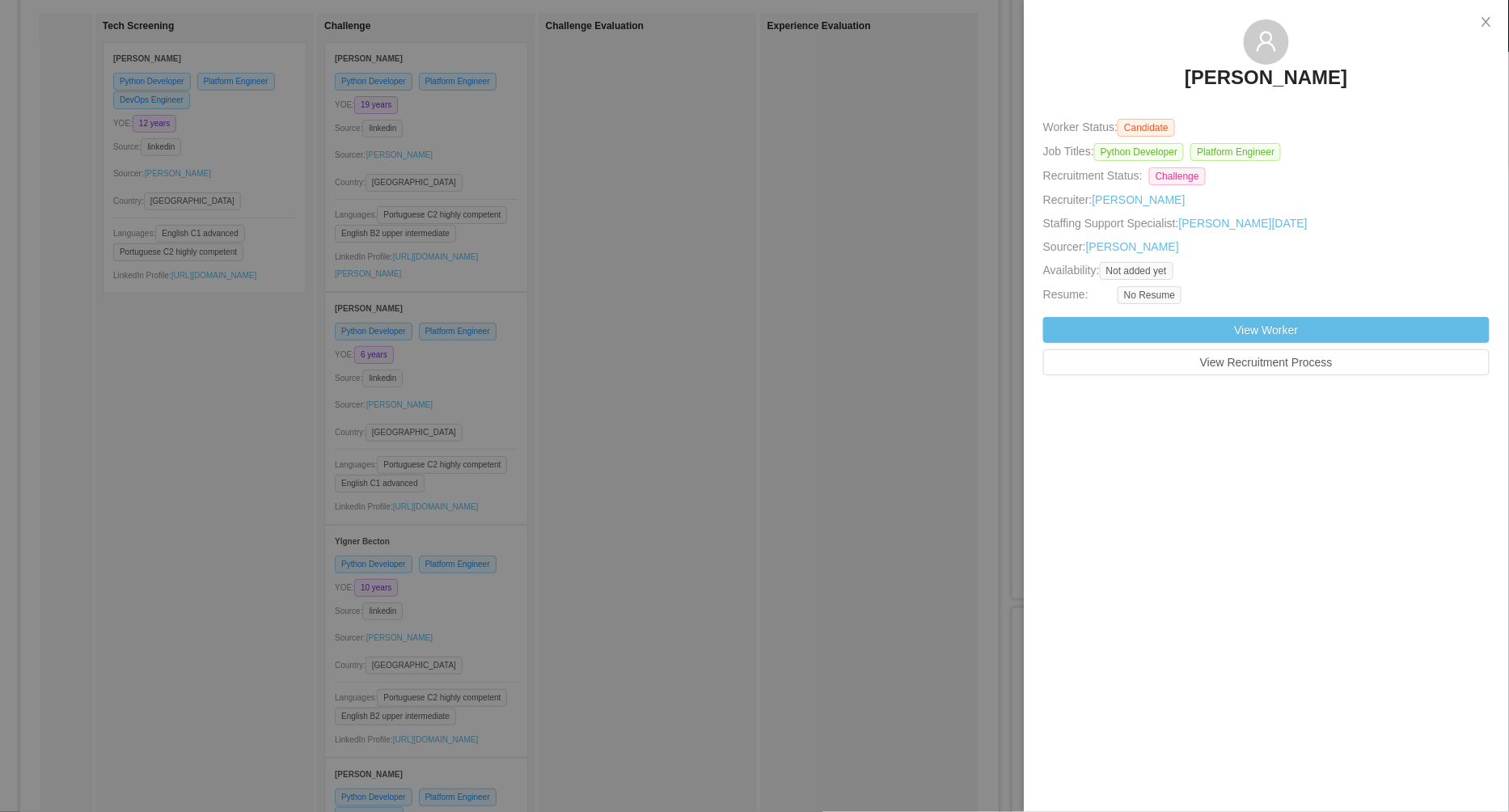
click at [614, 531] on div at bounding box center [754, 406] width 1509 height 812
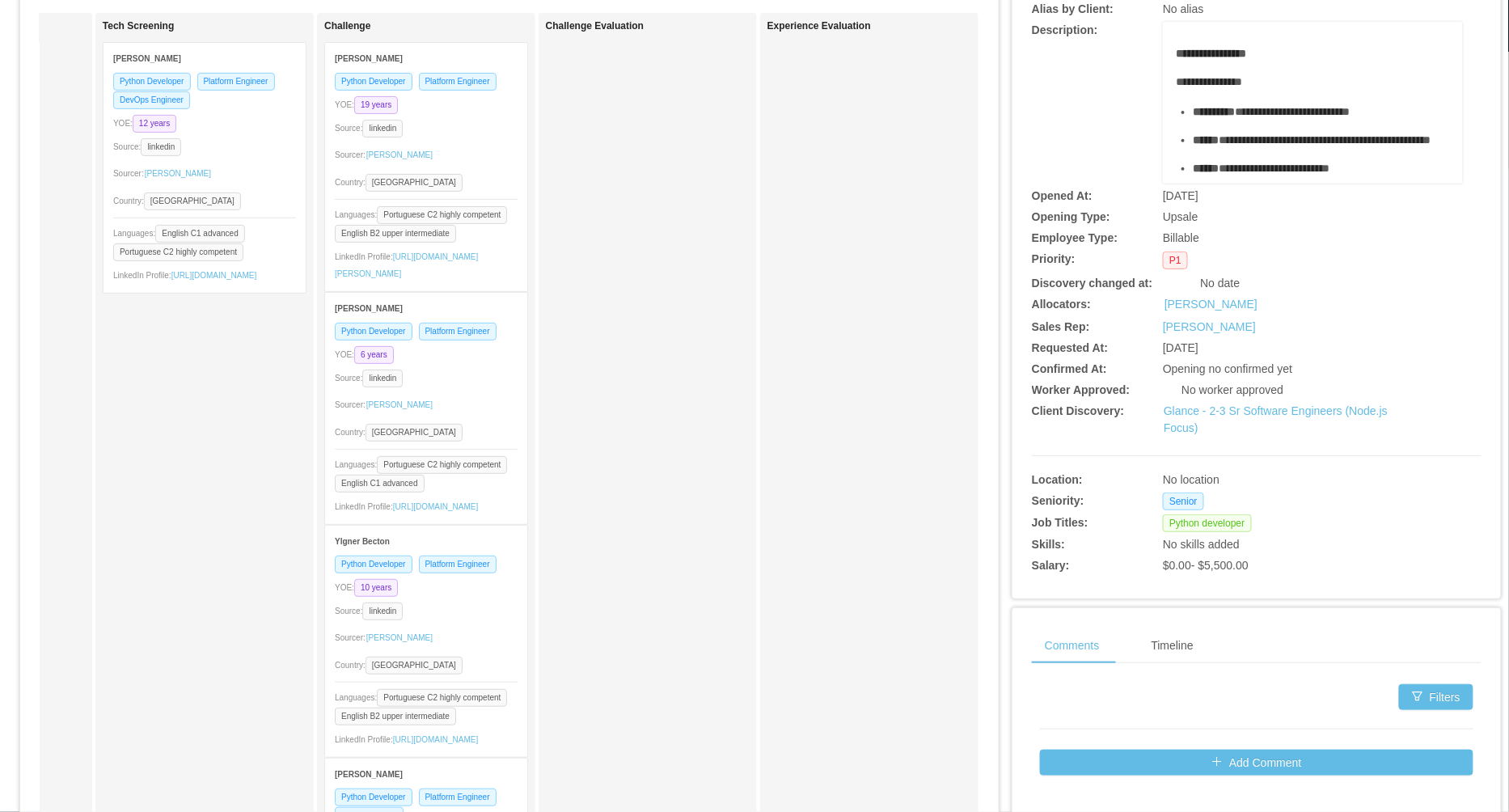
scroll to position [134, 0]
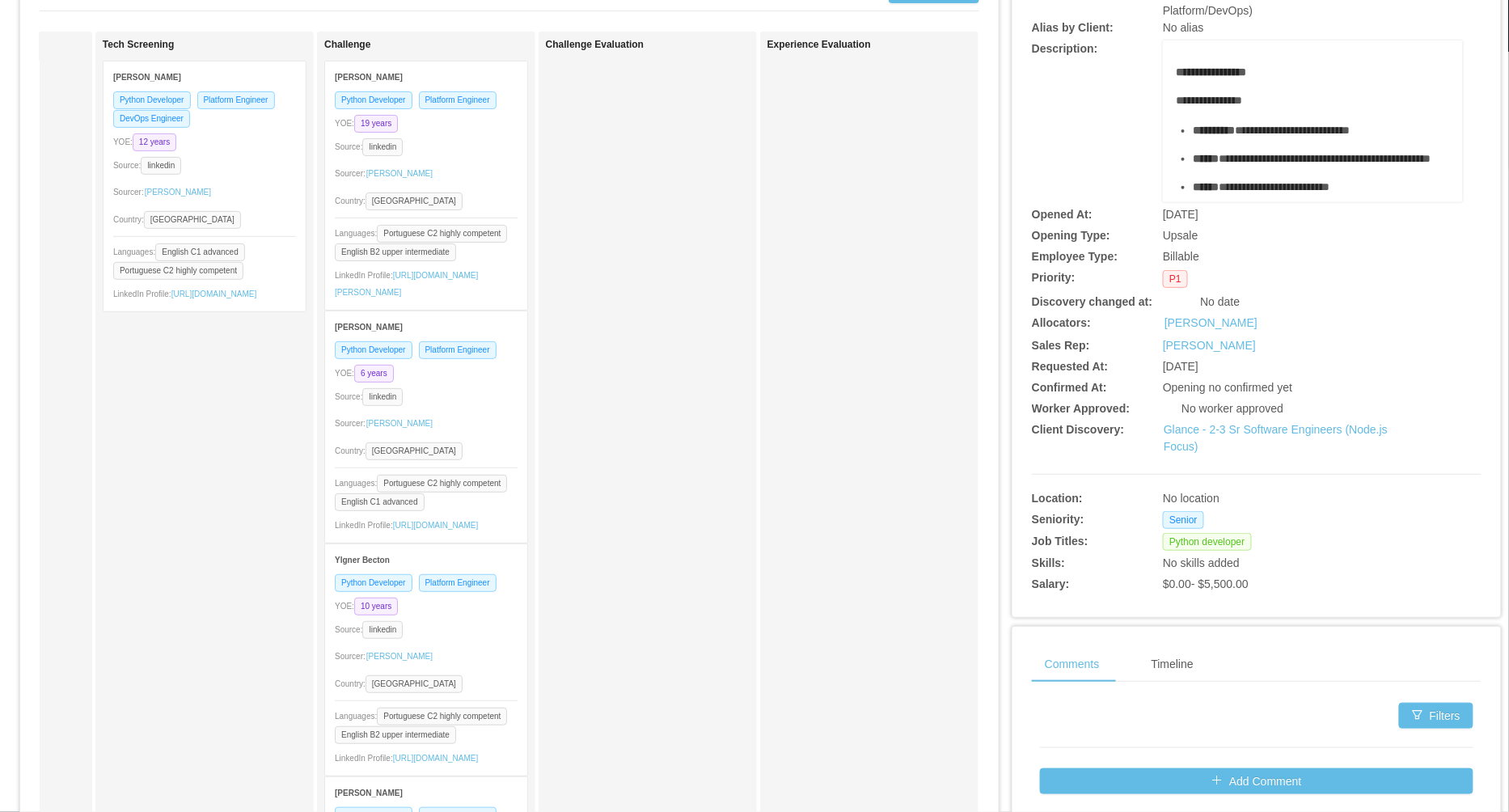
click at [269, 197] on div "Sourcer: Miguel Rodrigues" at bounding box center [205, 192] width 183 height 26
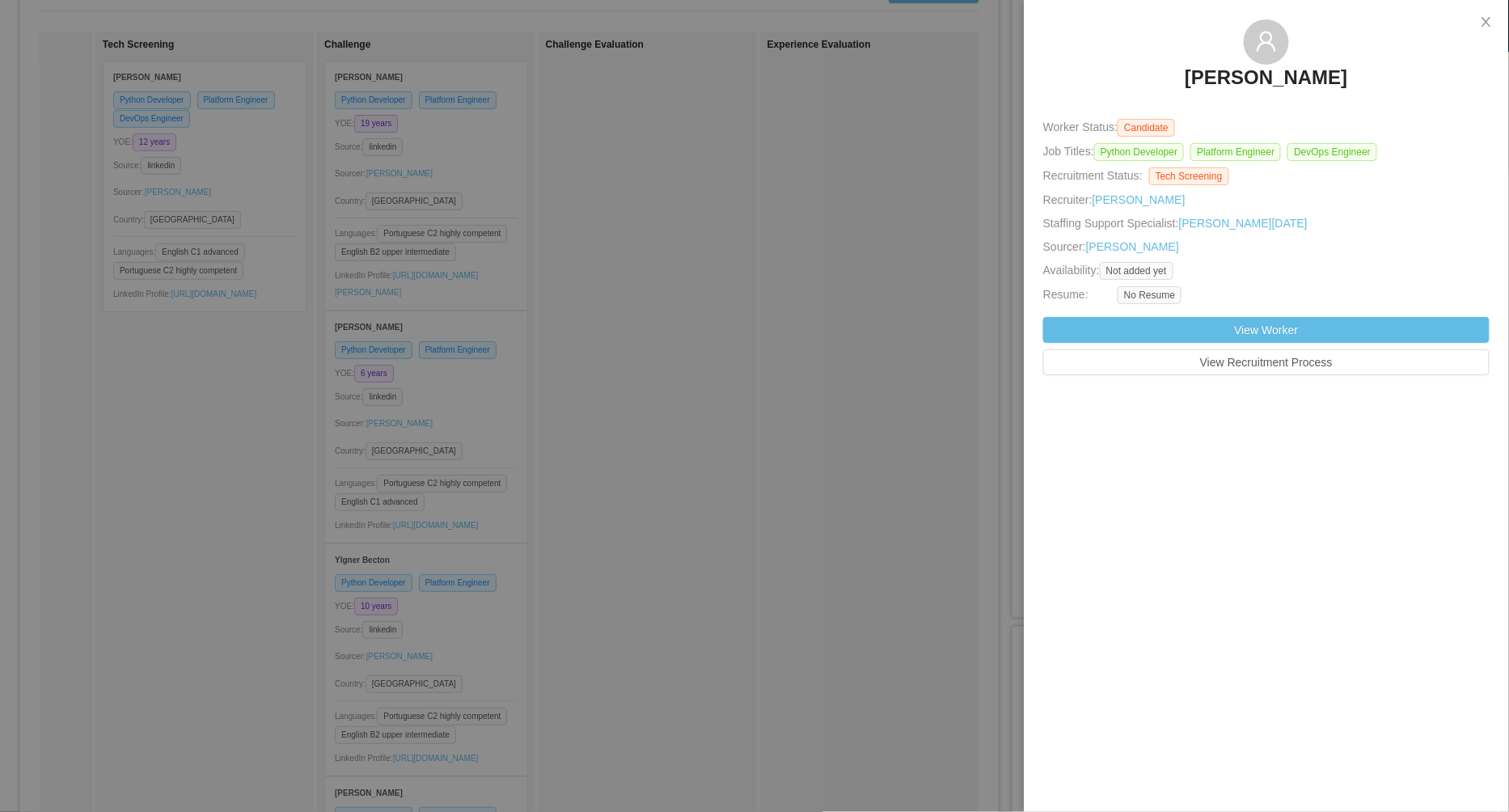
click at [245, 363] on div at bounding box center [754, 406] width 1509 height 812
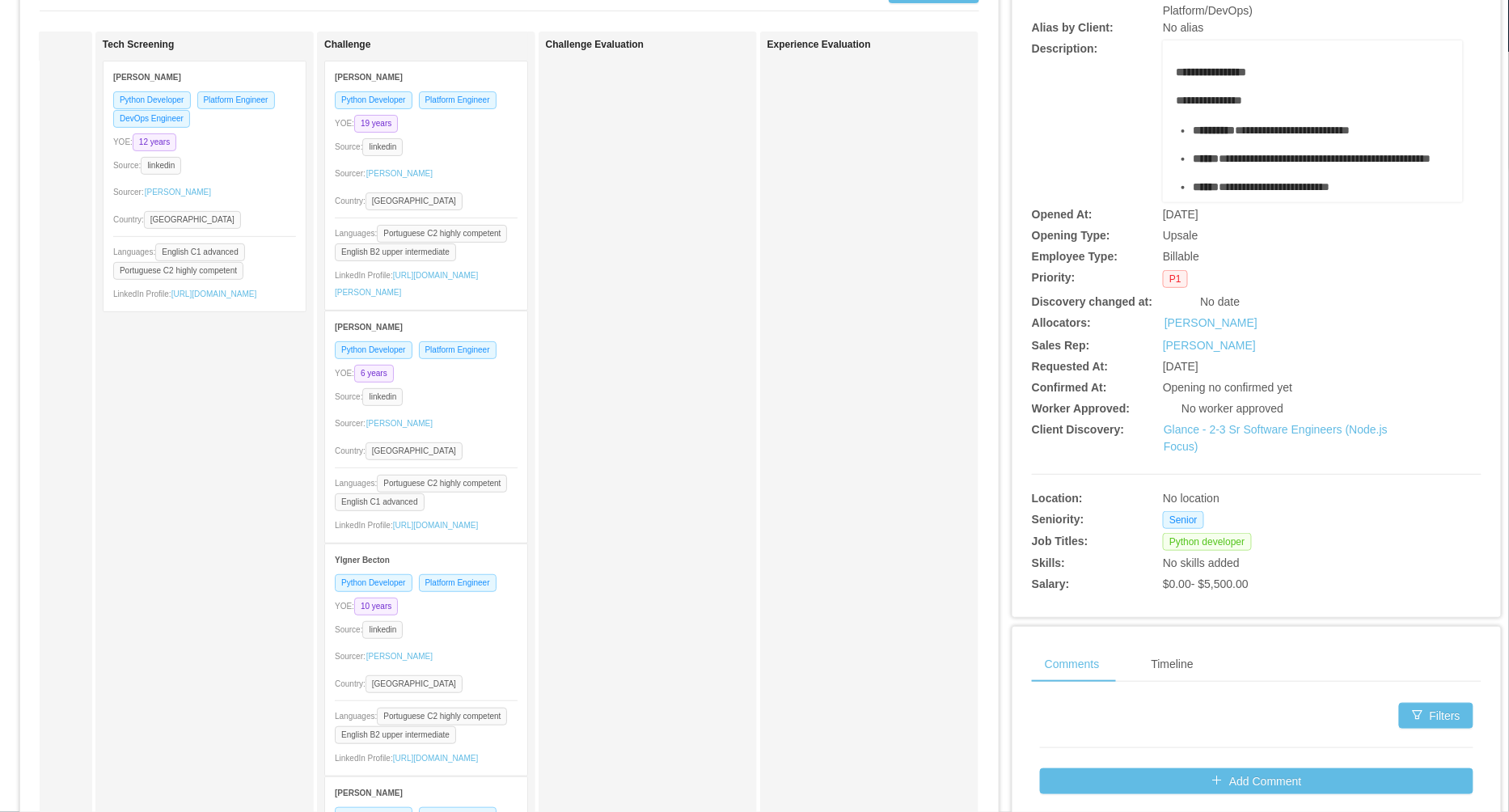
click at [258, 199] on div "Sourcer: Miguel Rodrigues" at bounding box center [205, 192] width 183 height 26
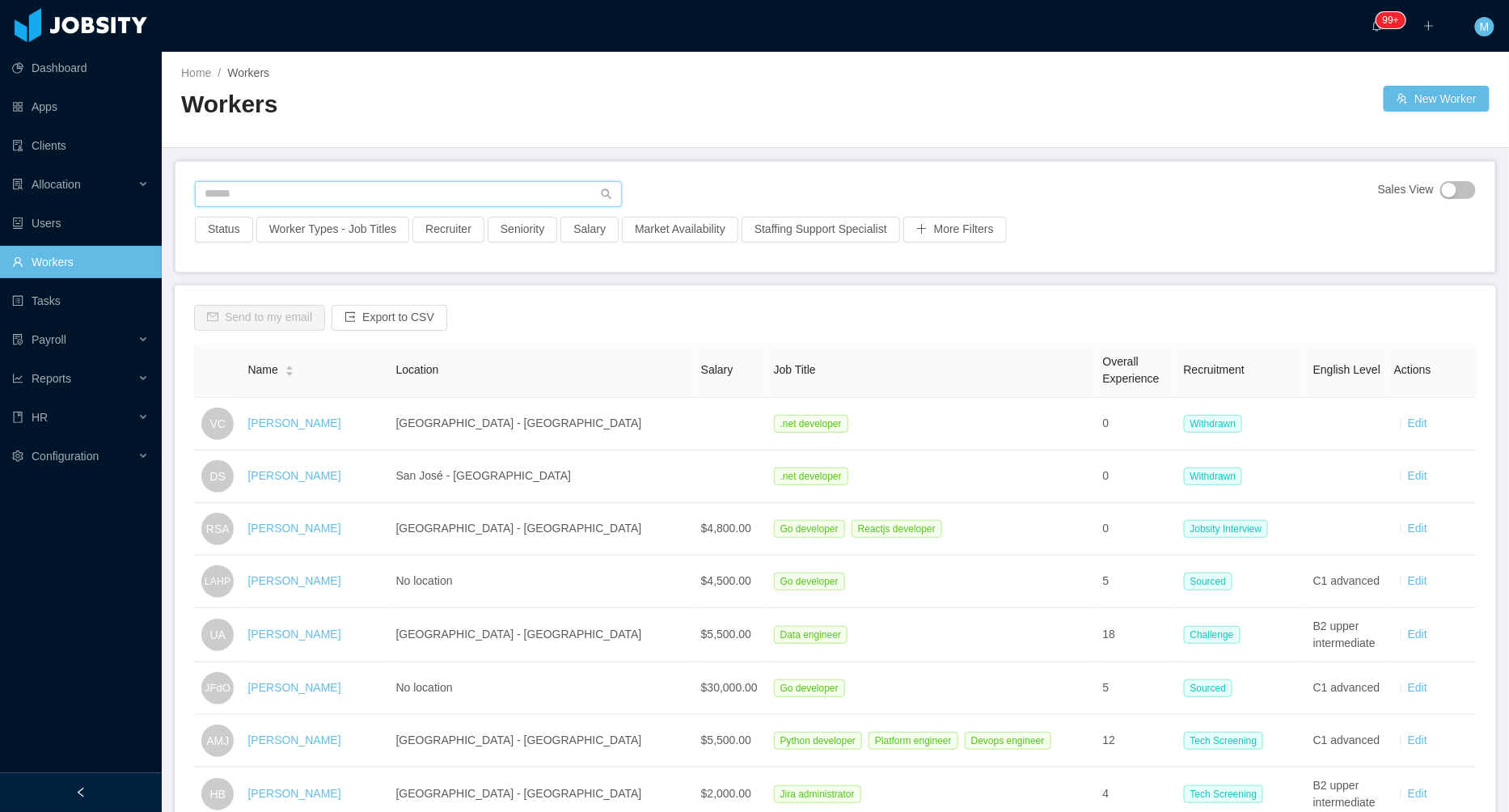
click at [243, 198] on input "text" at bounding box center [407, 194] width 427 height 26
paste input "**********"
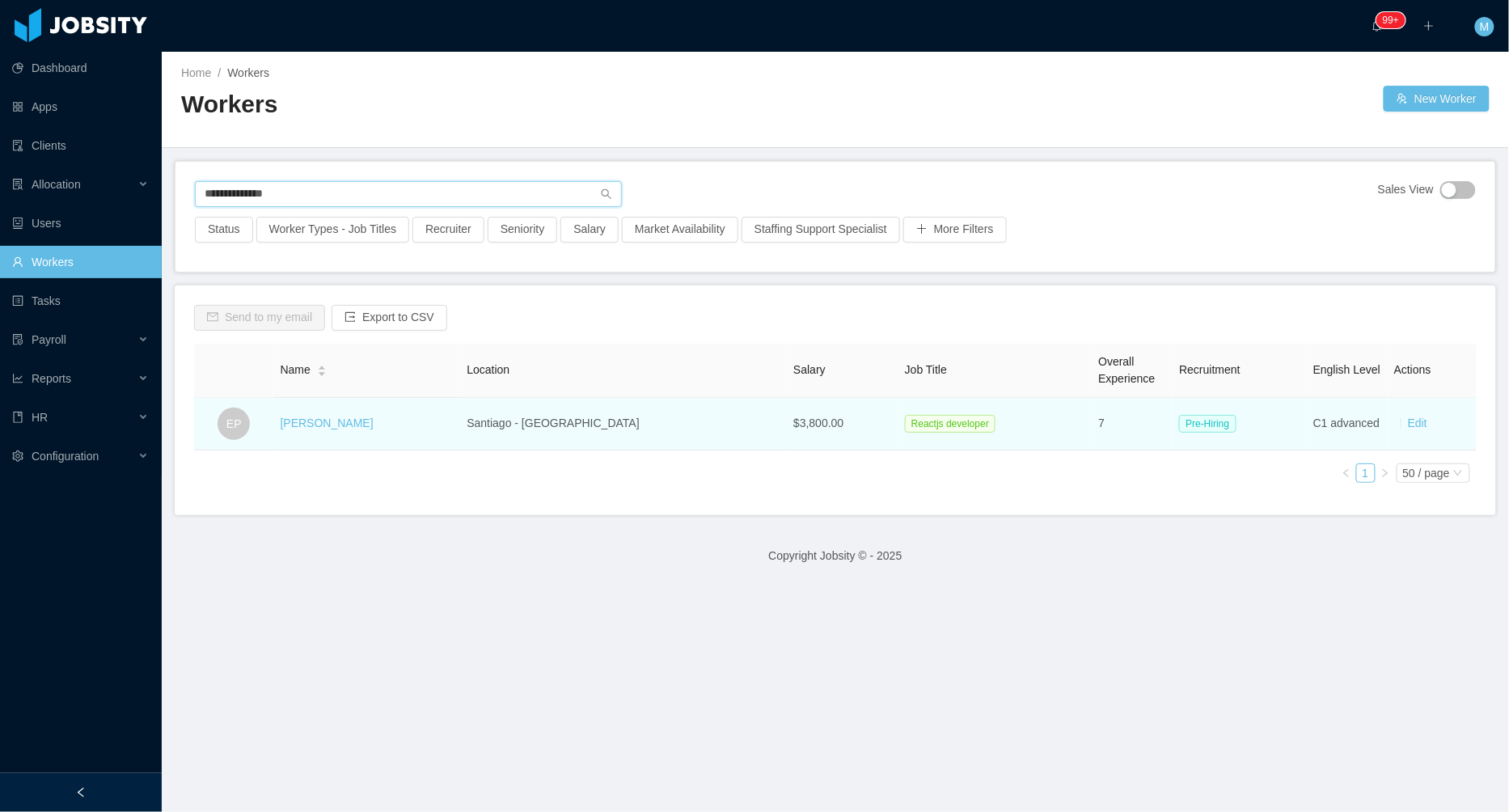
type input "**********"
drag, startPoint x: 386, startPoint y: 428, endPoint x: 375, endPoint y: 428, distance: 11.0
click at [378, 428] on div "Edwin Poueriet" at bounding box center [368, 422] width 174 height 17
click at [342, 424] on link "Edwin Poueriet" at bounding box center [327, 422] width 93 height 13
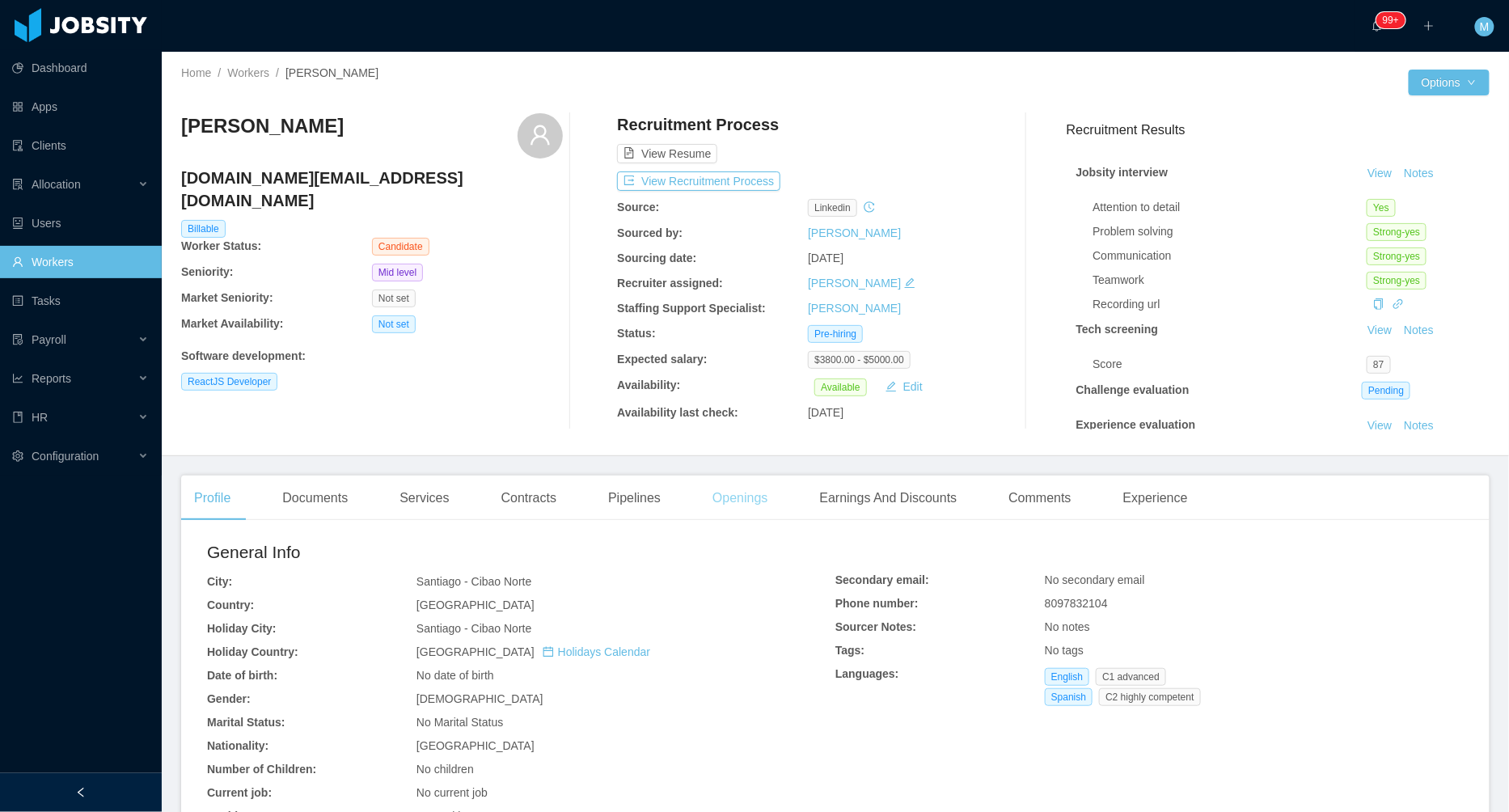
click at [769, 500] on div "Openings" at bounding box center [740, 497] width 82 height 45
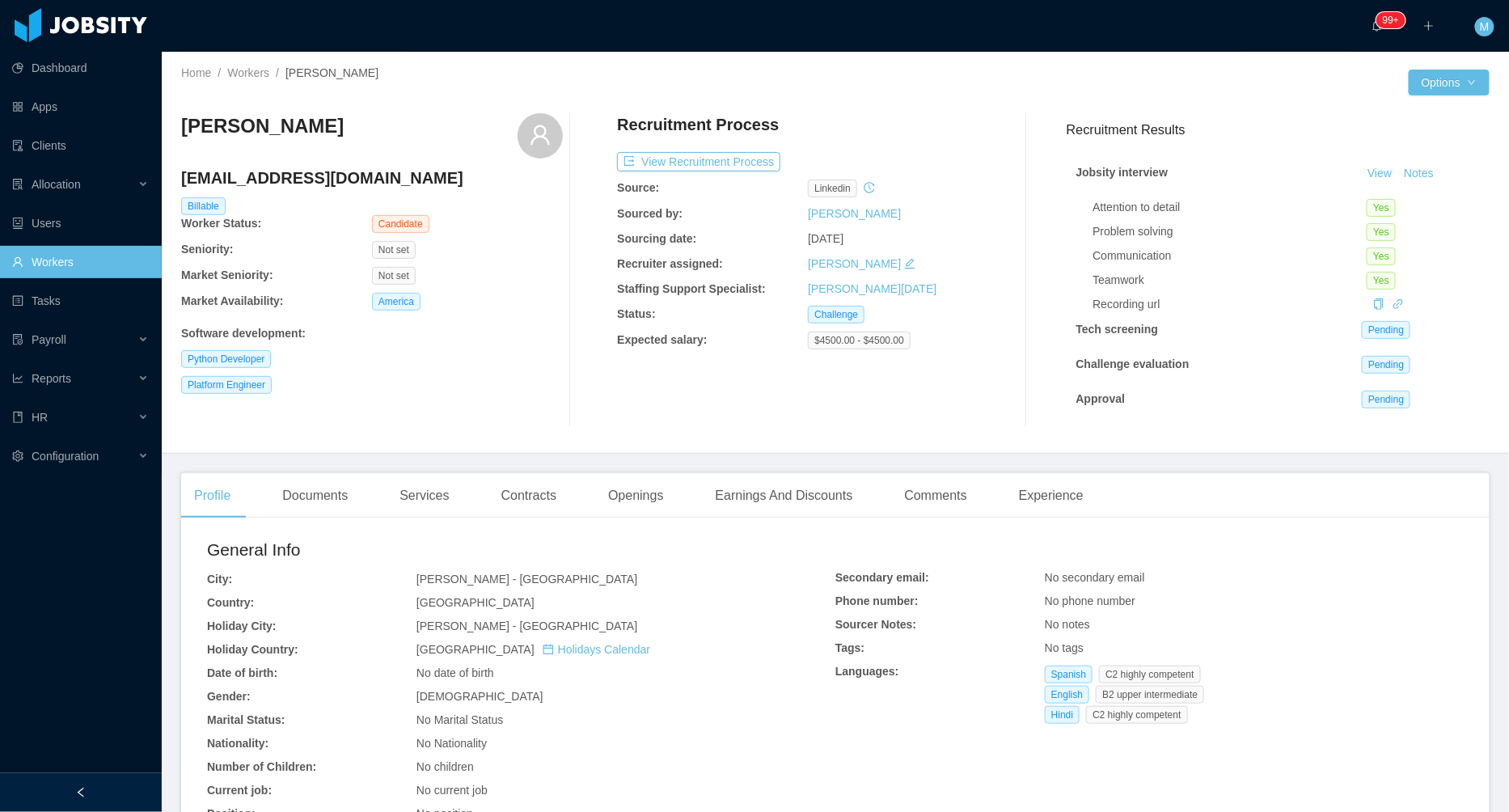
click at [110, 784] on div at bounding box center [81, 792] width 162 height 39
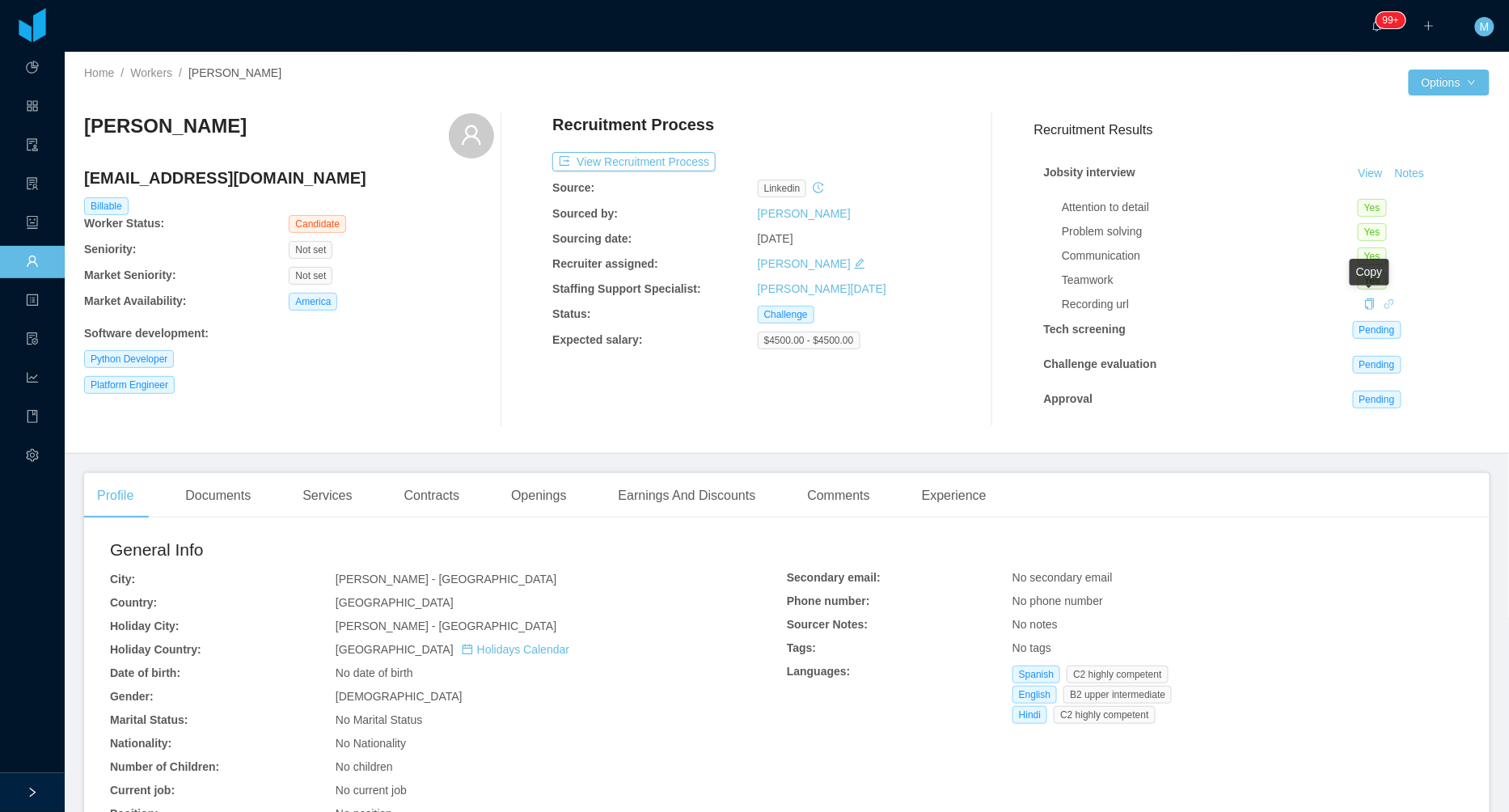
click at [1387, 304] on icon "icon: link" at bounding box center [1388, 304] width 11 height 11
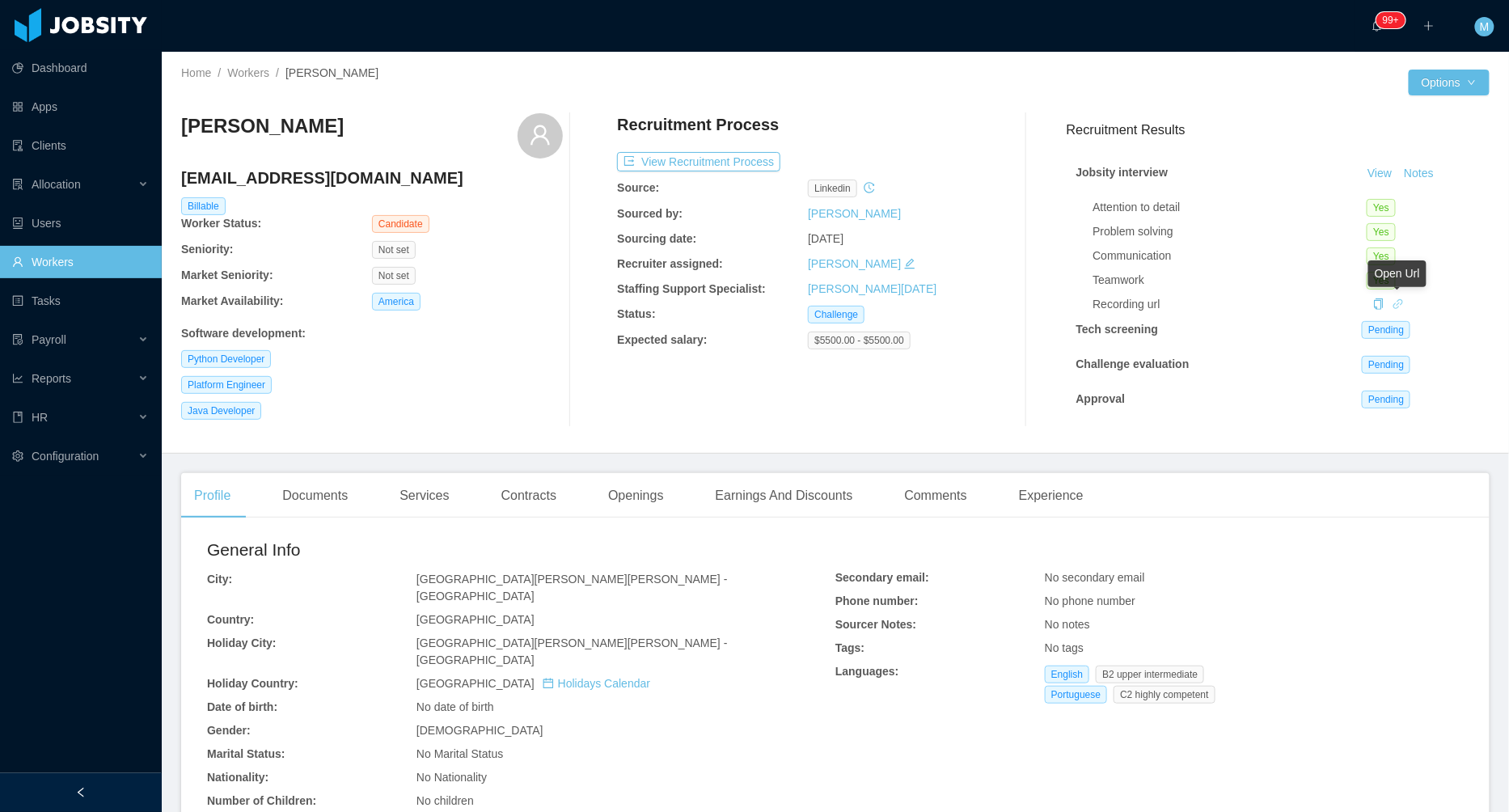
click at [1397, 304] on icon "icon: link" at bounding box center [1397, 304] width 11 height 11
click at [1425, 171] on button "Notes" at bounding box center [1418, 174] width 43 height 19
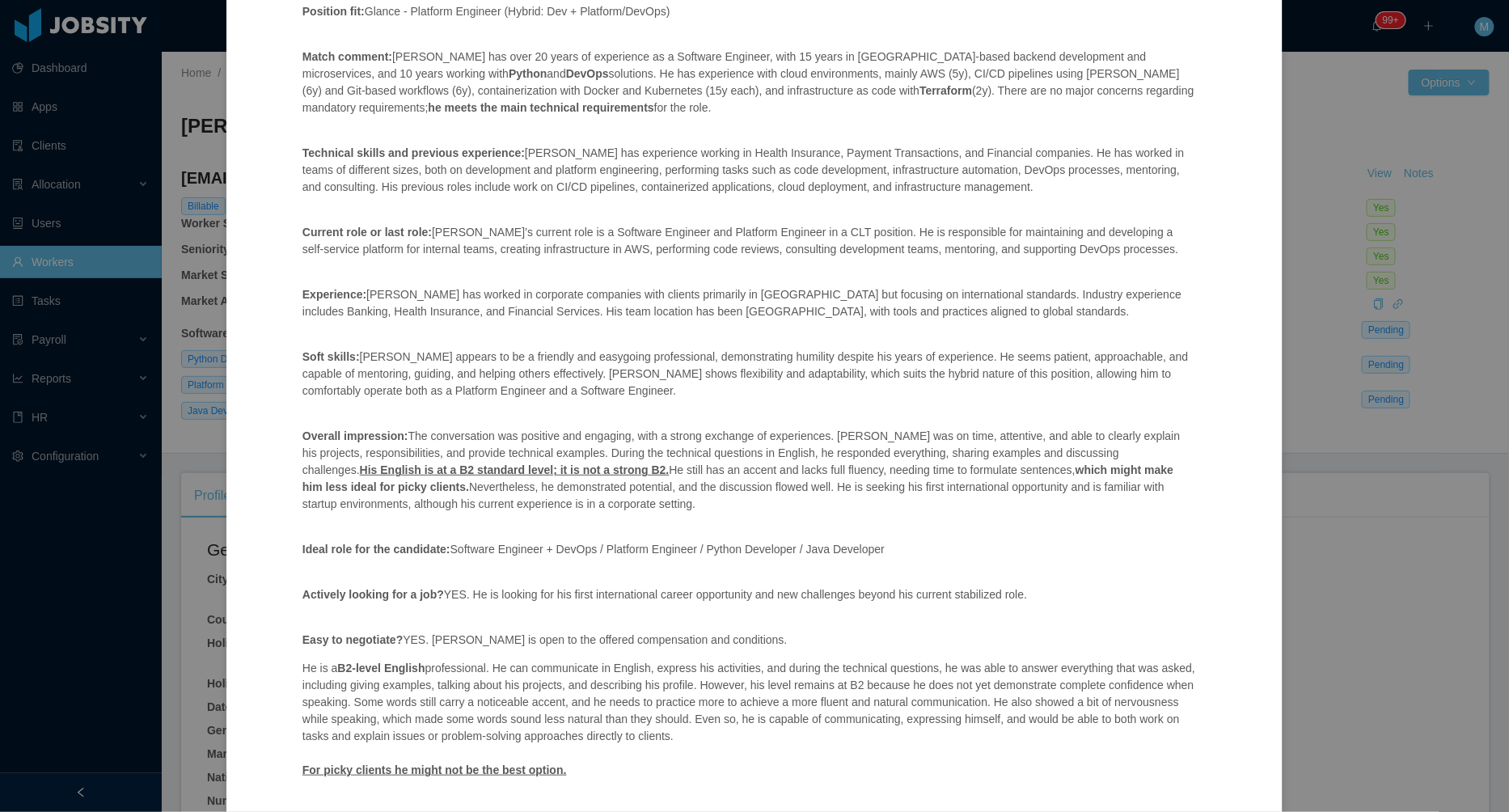
scroll to position [228, 0]
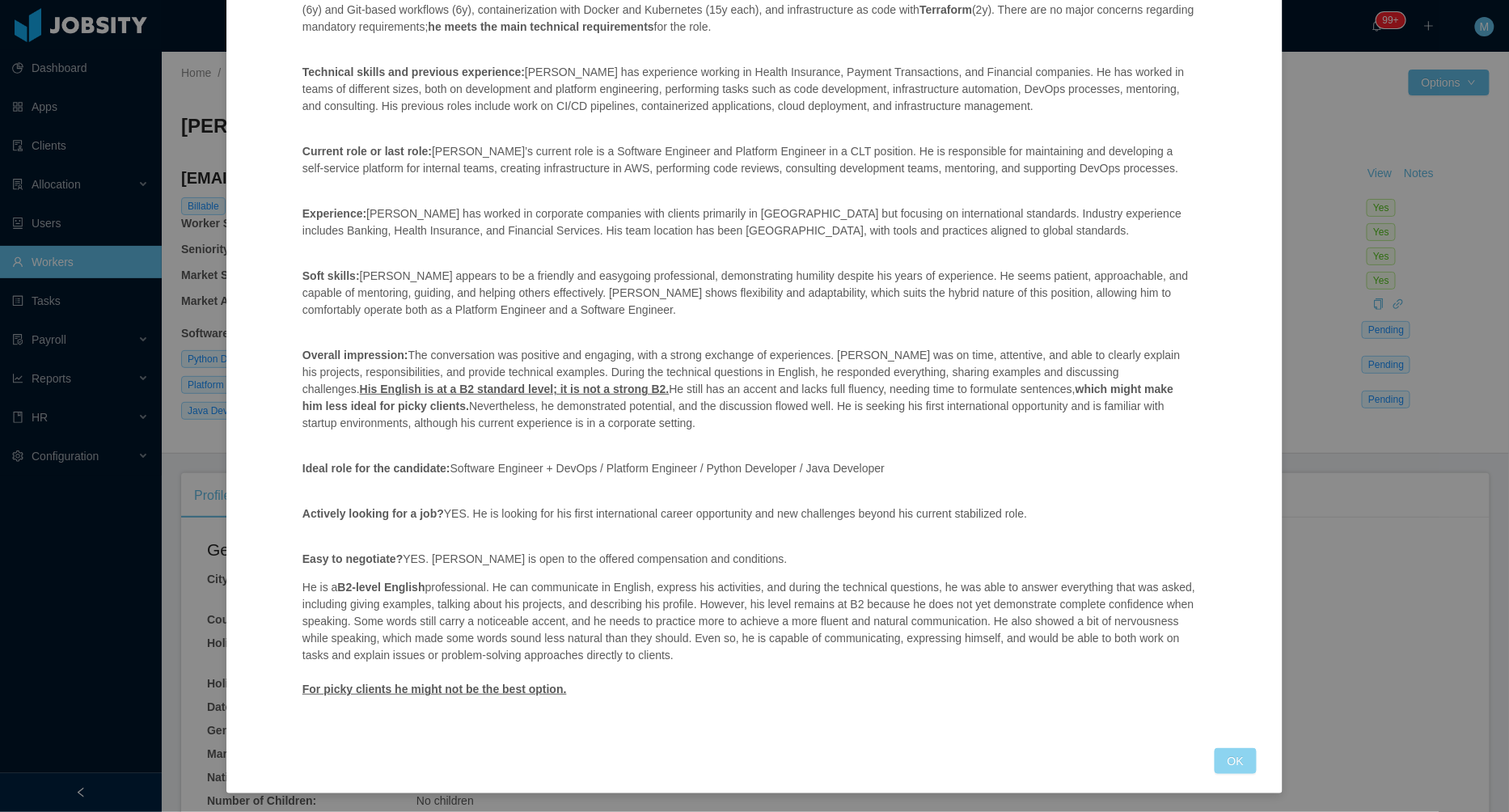
click at [1239, 755] on button "OK" at bounding box center [1235, 760] width 42 height 26
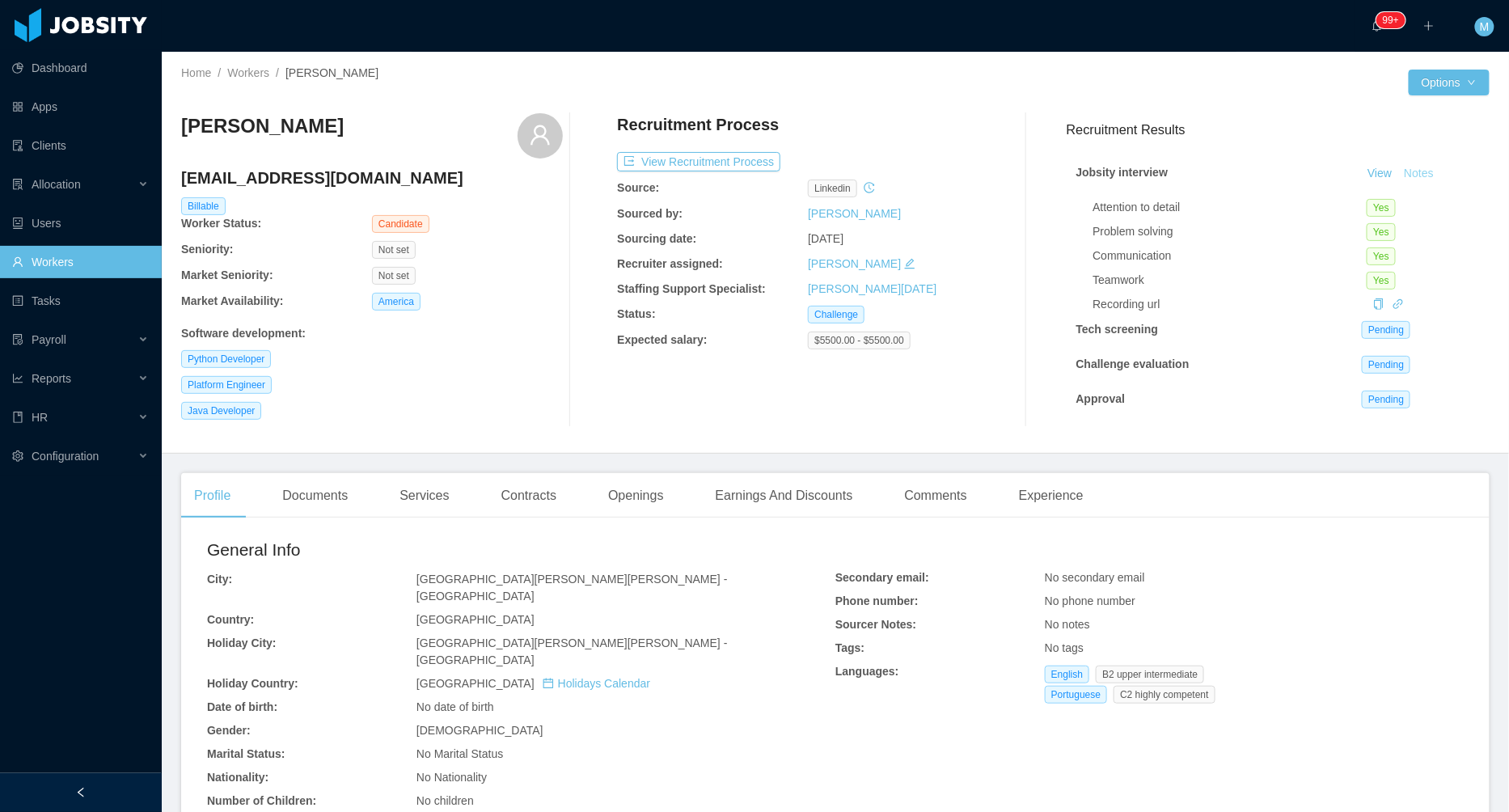
scroll to position [147, 0]
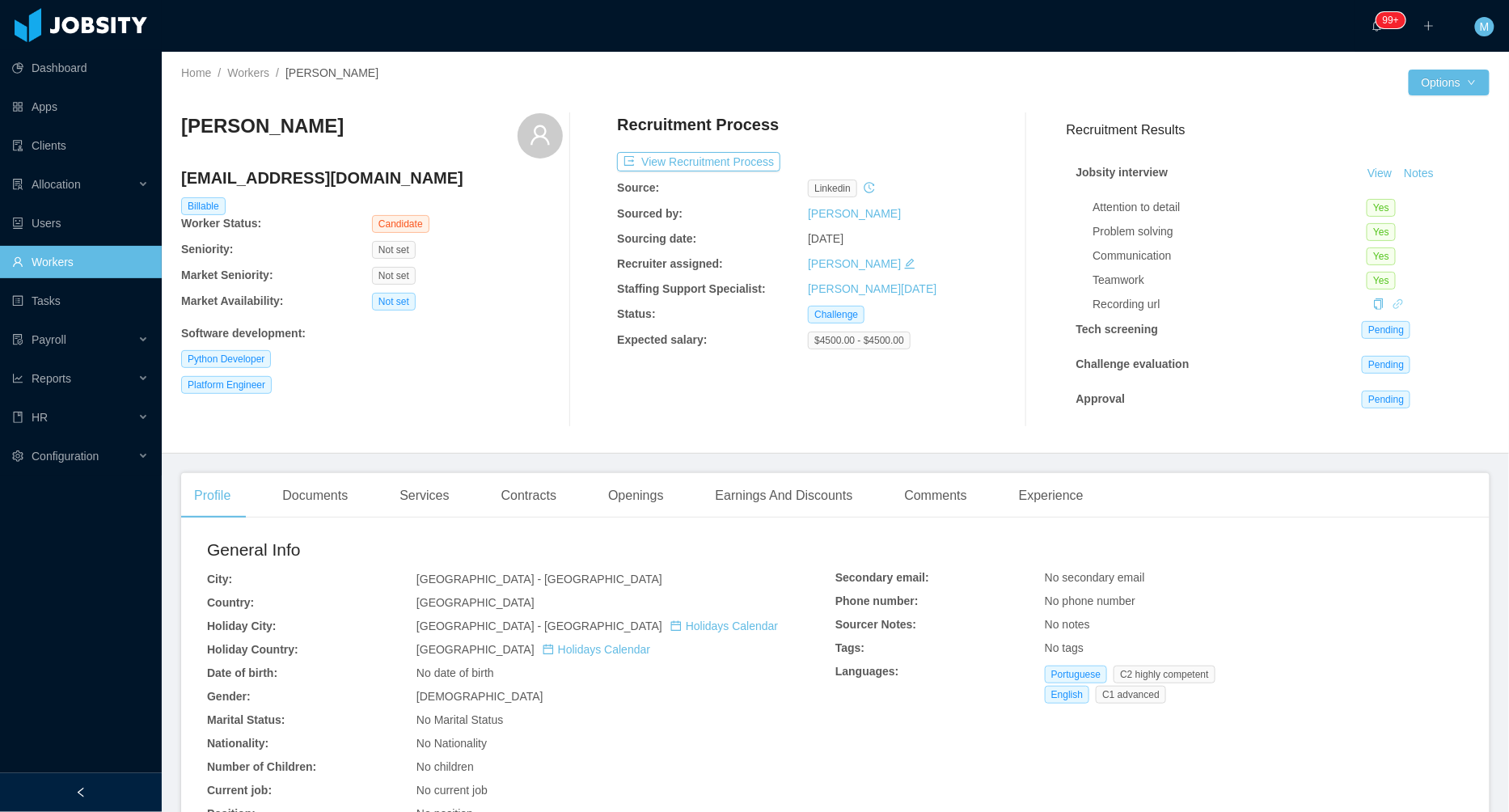
click at [1400, 304] on icon "icon: link" at bounding box center [1397, 304] width 11 height 11
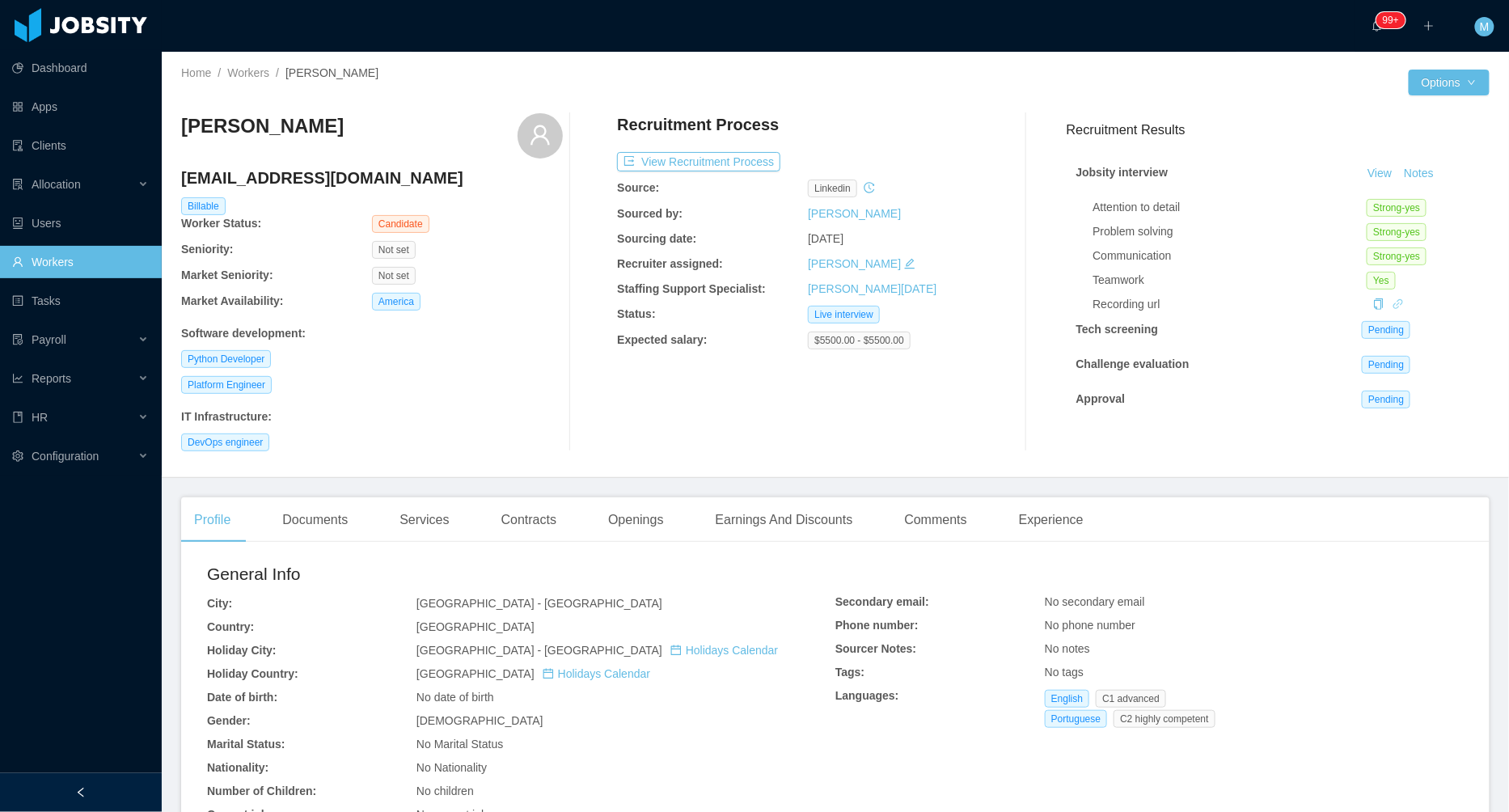
click at [1401, 302] on icon "icon: link" at bounding box center [1397, 304] width 11 height 11
